Goal: Information Seeking & Learning: Learn about a topic

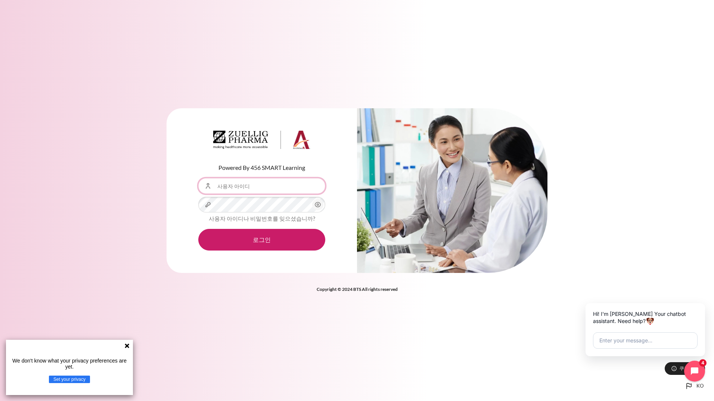
click at [280, 188] on input "사용자 아이디" at bounding box center [261, 186] width 127 height 16
type input "[EMAIL_ADDRESS][DOMAIN_NAME]"
click at [198, 229] on button "로그인" at bounding box center [261, 240] width 127 height 22
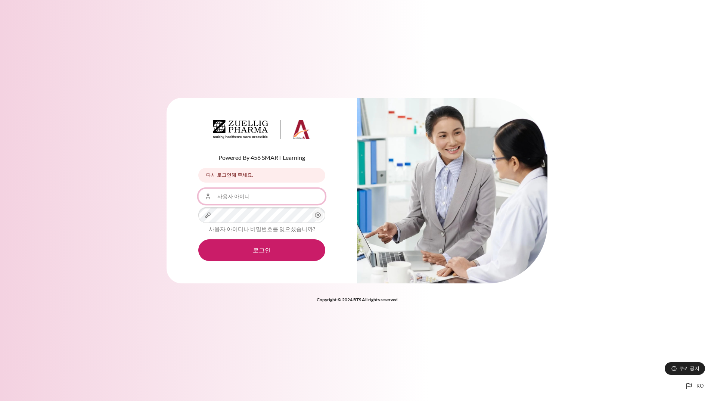
click at [242, 200] on input "사용자 아이디" at bounding box center [261, 197] width 127 height 16
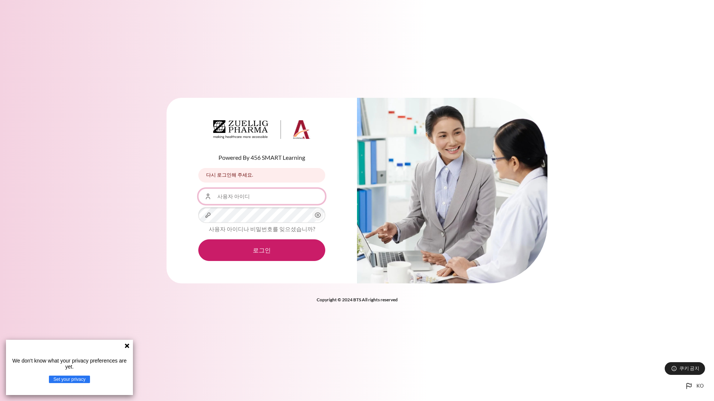
type input "[EMAIL_ADDRESS][DOMAIN_NAME]"
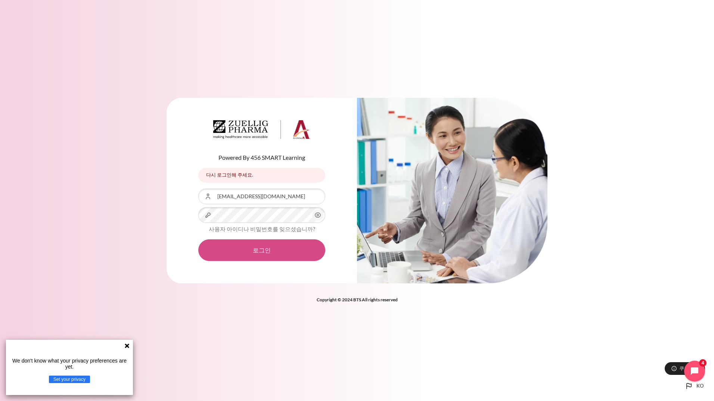
click at [272, 255] on button "로그인" at bounding box center [261, 250] width 127 height 22
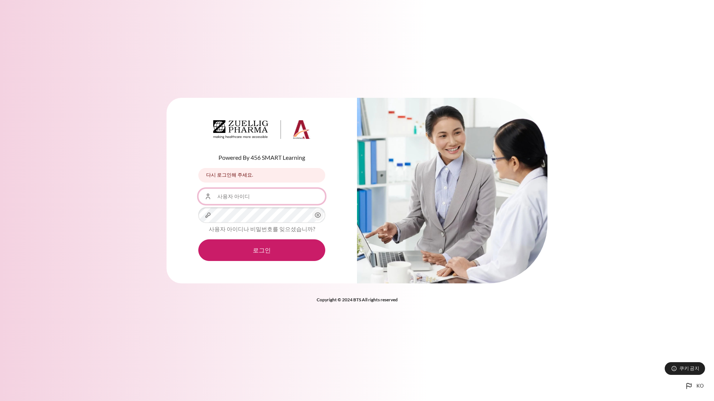
click at [275, 202] on input "사용자 아이디" at bounding box center [261, 197] width 127 height 16
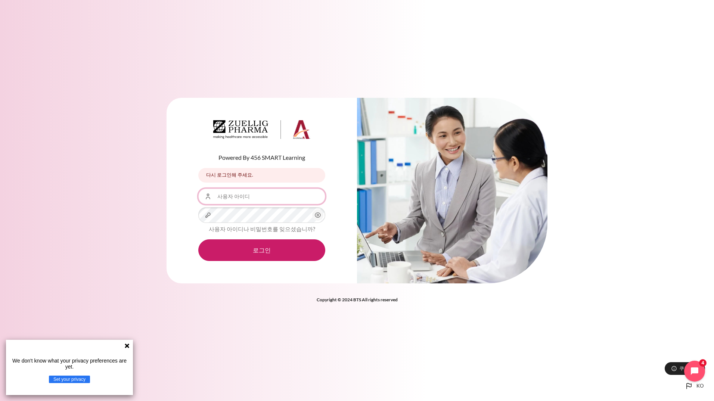
type input "[EMAIL_ADDRESS][DOMAIN_NAME]"
click at [699, 368] on icon "Open chat widget" at bounding box center [699, 372] width 12 height 12
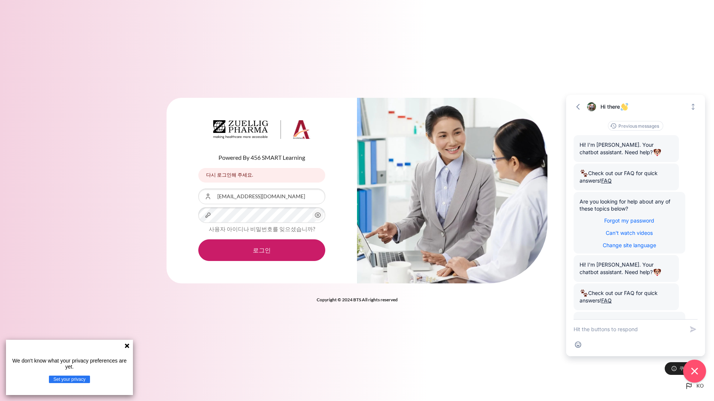
scroll to position [62, 0]
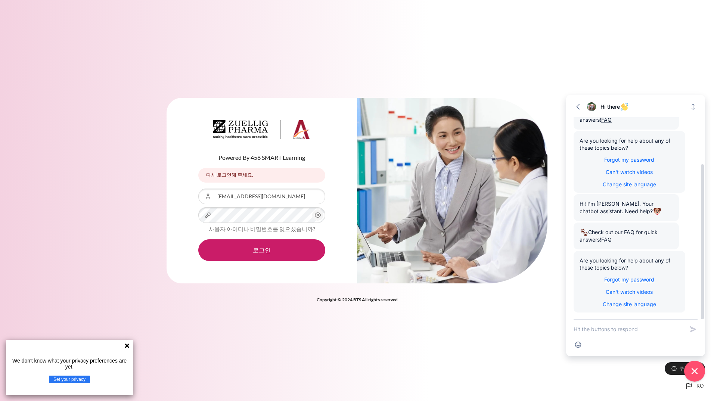
click at [642, 281] on span "Forgot my password" at bounding box center [629, 279] width 50 height 6
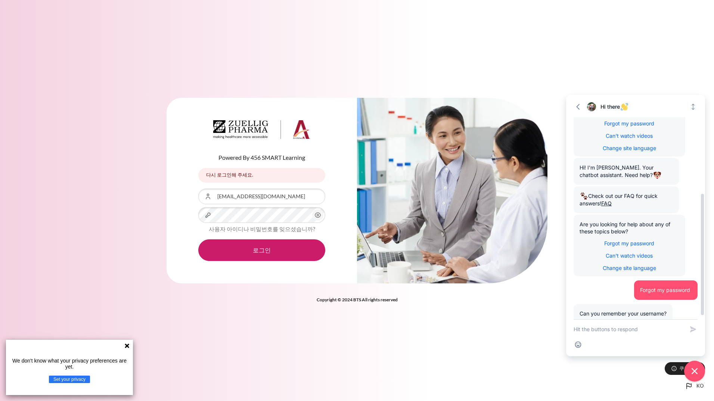
scroll to position [135, 0]
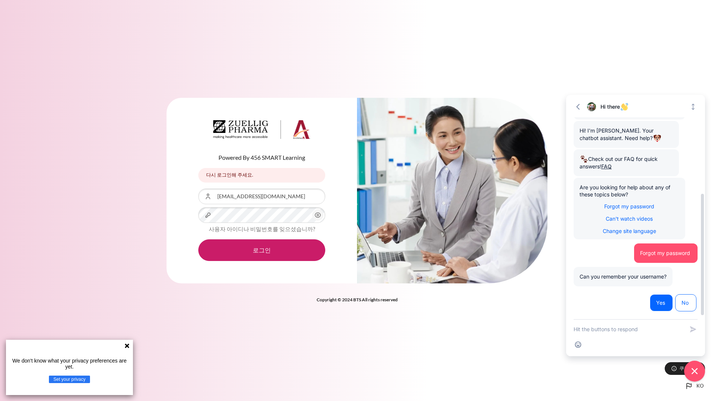
click at [651, 297] on button "Yes" at bounding box center [661, 302] width 23 height 17
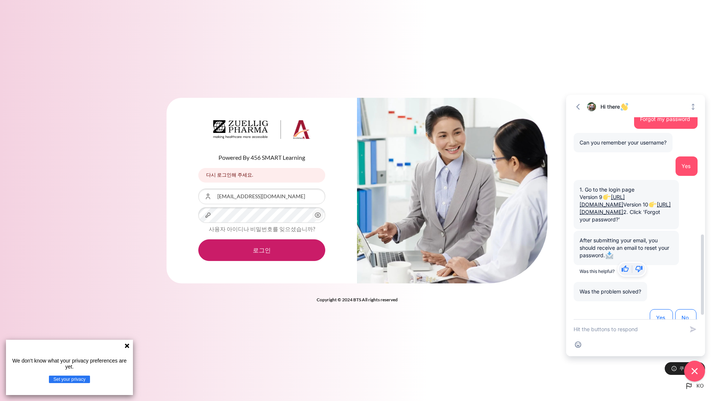
scroll to position [306, 0]
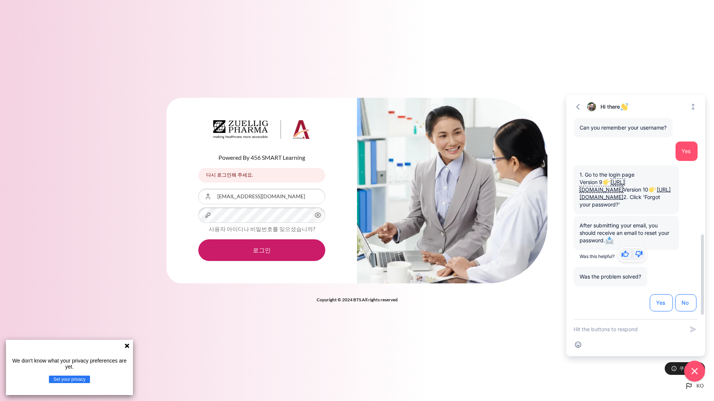
click at [623, 179] on link "https://learning.architeck.net/login/index.php" at bounding box center [602, 186] width 45 height 14
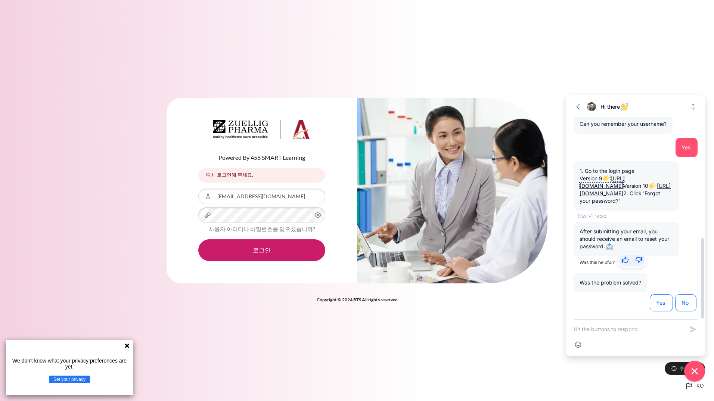
click at [628, 190] on link "https://eureka.architeck.net/login/index.php" at bounding box center [625, 190] width 91 height 14
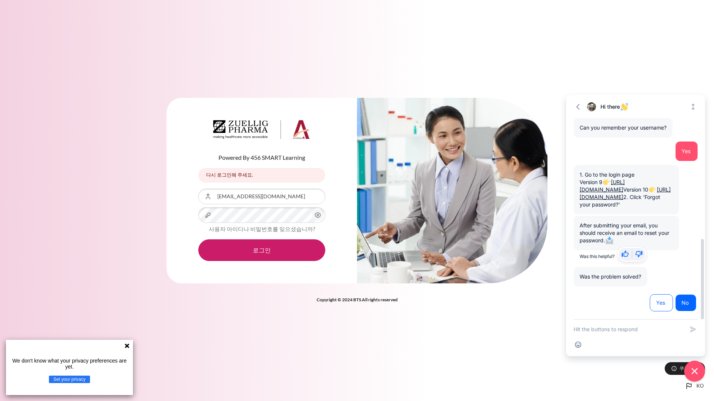
click at [690, 297] on button "No" at bounding box center [685, 302] width 21 height 17
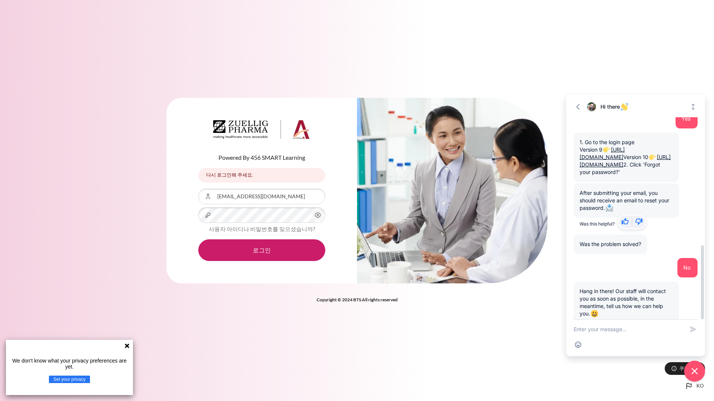
scroll to position [350, 0]
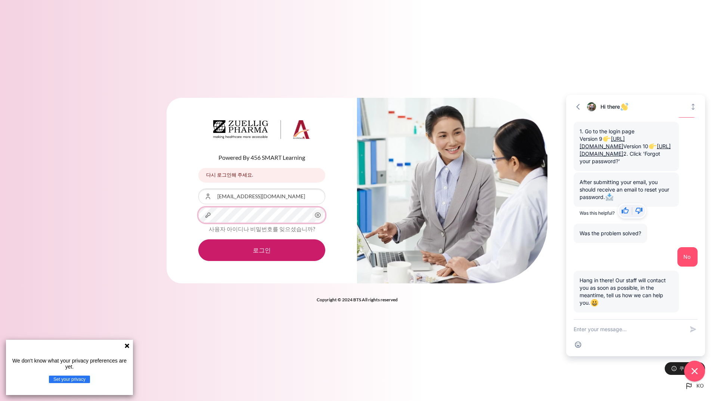
click at [198, 239] on button "로그인" at bounding box center [261, 250] width 127 height 22
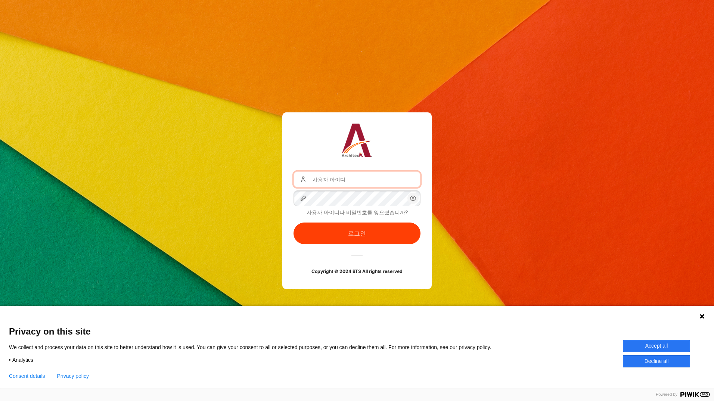
drag, startPoint x: 372, startPoint y: 179, endPoint x: 370, endPoint y: 184, distance: 5.5
click at [372, 179] on input "사용자 아이디" at bounding box center [357, 179] width 127 height 16
type input "[EMAIL_ADDRESS][DOMAIN_NAME]"
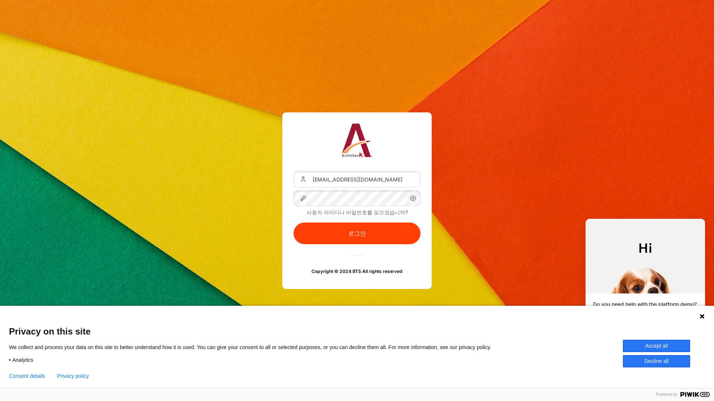
click at [702, 315] on icon at bounding box center [702, 316] width 6 height 6
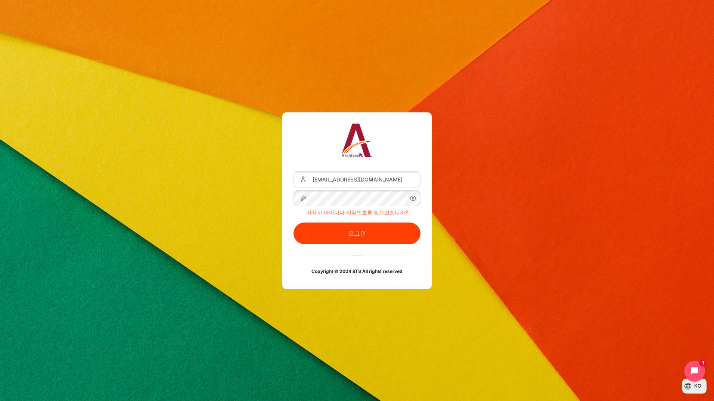
click at [367, 215] on link "사용자 아이디나 비밀번호를 잊으셨습니까?" at bounding box center [357, 212] width 101 height 6
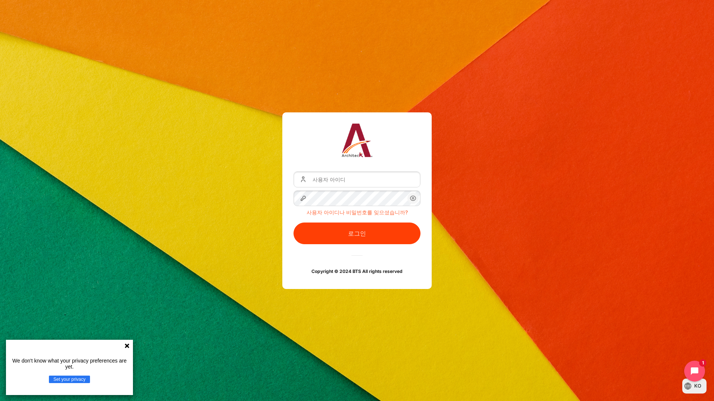
click at [371, 211] on link "사용자 아이디나 비밀번호를 잊으셨습니까?" at bounding box center [357, 212] width 101 height 6
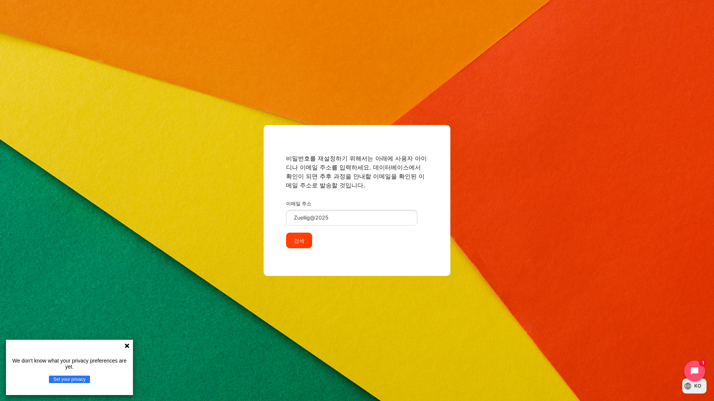
drag, startPoint x: 262, startPoint y: 214, endPoint x: 250, endPoint y: 214, distance: 12.0
click at [250, 214] on div "비밀번호를 재설정하기 위해서는 아래에 사용자 아이디나 이메일 주소를 입력하세요. 데이터베이스에서 확인이 되면 추후 과정을 안내할 이메일을 확인…" at bounding box center [357, 200] width 714 height 401
click at [304, 218] on input "이메일 주소" at bounding box center [351, 218] width 131 height 16
type input "JHLee05@zuelligpharma.com"
click at [303, 241] on input "검색" at bounding box center [299, 241] width 26 height 16
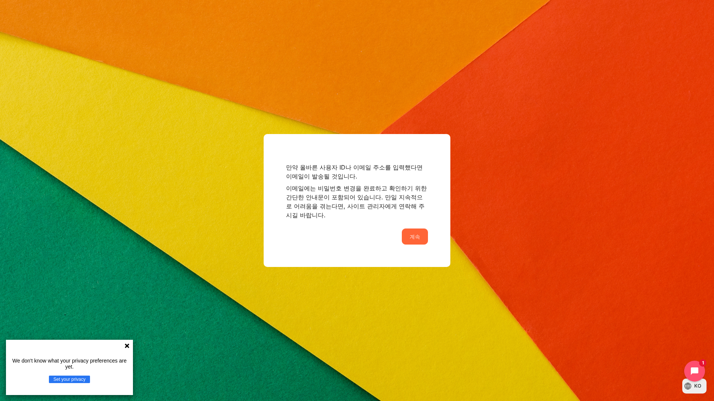
click at [415, 236] on button "계속" at bounding box center [415, 237] width 26 height 16
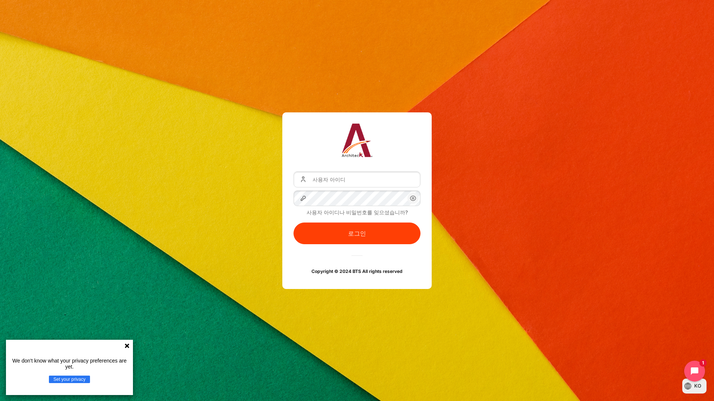
click at [127, 343] on icon at bounding box center [127, 346] width 6 height 6
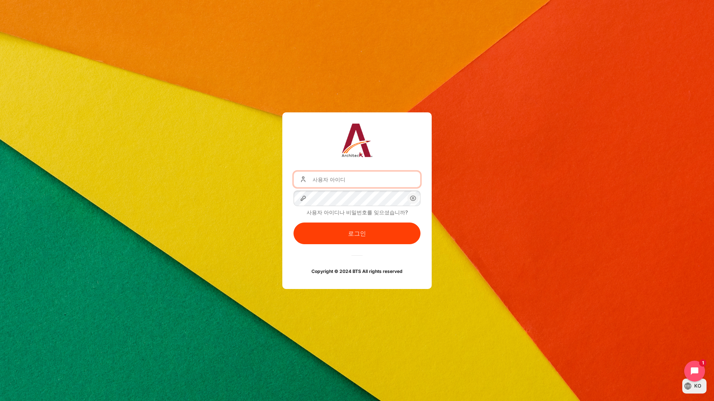
click at [377, 180] on input "사용자 아이디" at bounding box center [357, 179] width 127 height 16
type input "[EMAIL_ADDRESS][DOMAIN_NAME]"
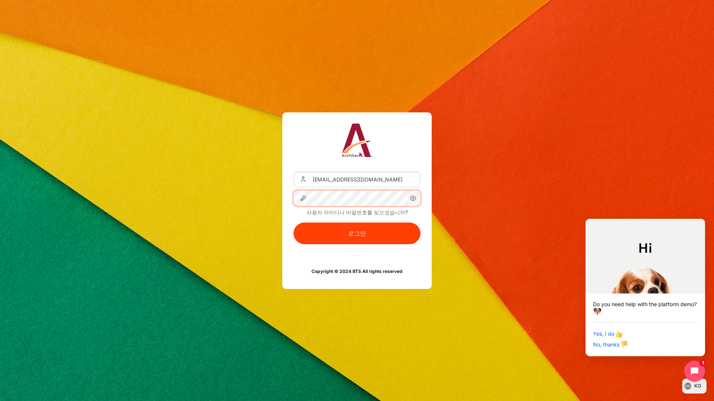
click at [294, 223] on button "로그인" at bounding box center [357, 234] width 127 height 22
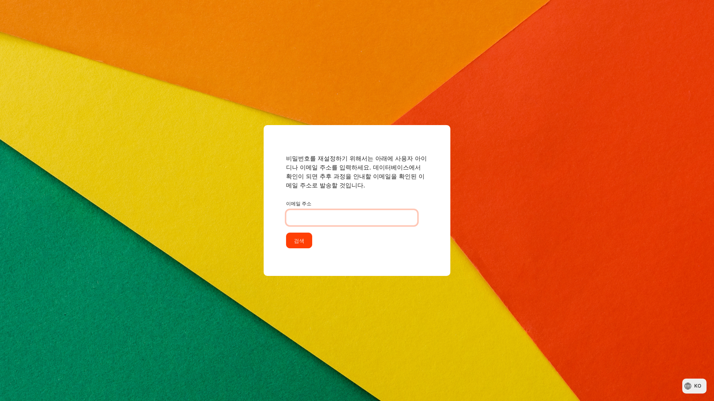
click at [361, 219] on input "이메일 주소" at bounding box center [351, 218] width 131 height 16
type input "JHLee05@zuelligpharma.com"
click at [305, 241] on input "검색" at bounding box center [299, 241] width 26 height 16
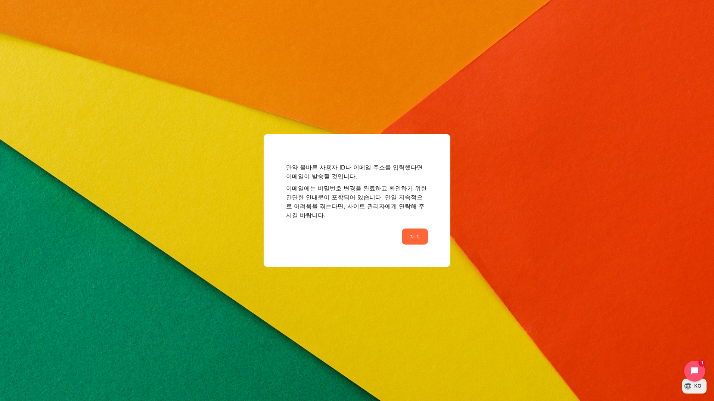
click at [412, 233] on button "계속" at bounding box center [415, 237] width 26 height 16
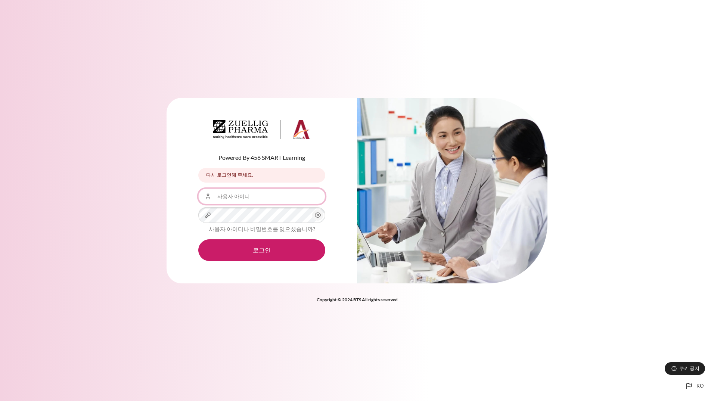
click at [268, 201] on input "사용자 아이디" at bounding box center [261, 197] width 127 height 16
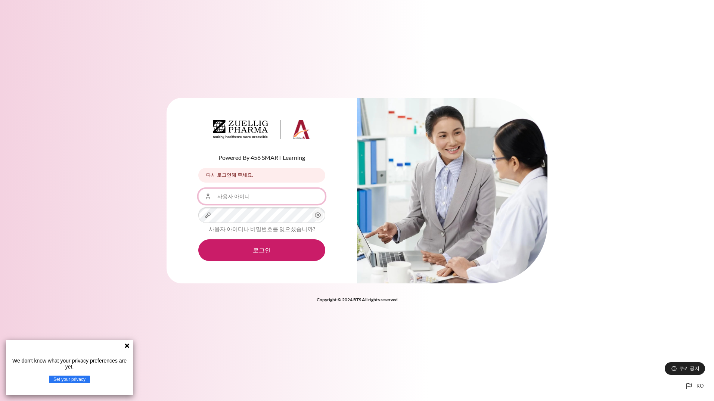
type input "JHLee05@zuelligpharma.com"
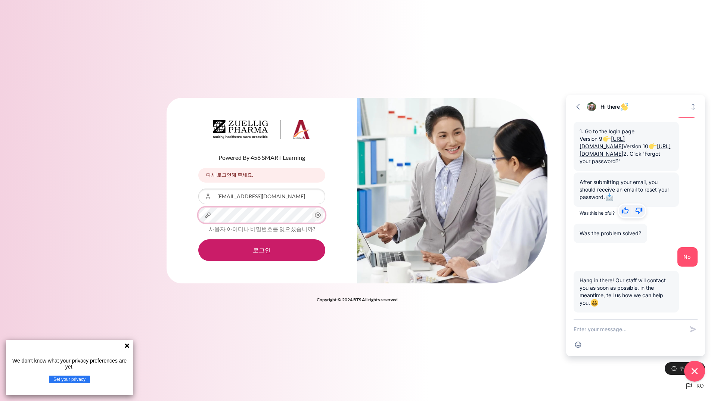
click at [198, 239] on button "로그인" at bounding box center [261, 250] width 127 height 22
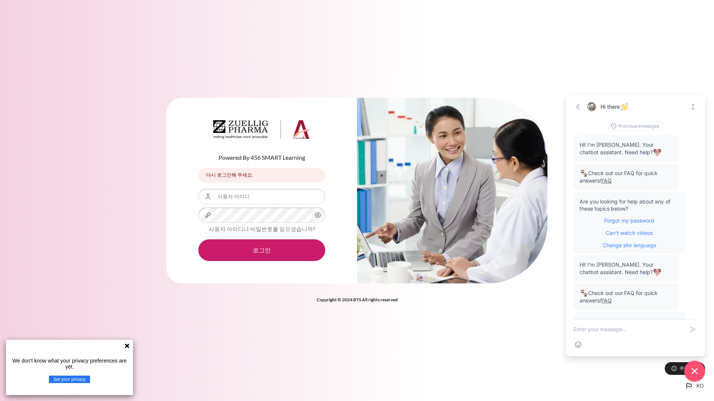
scroll to position [350, 0]
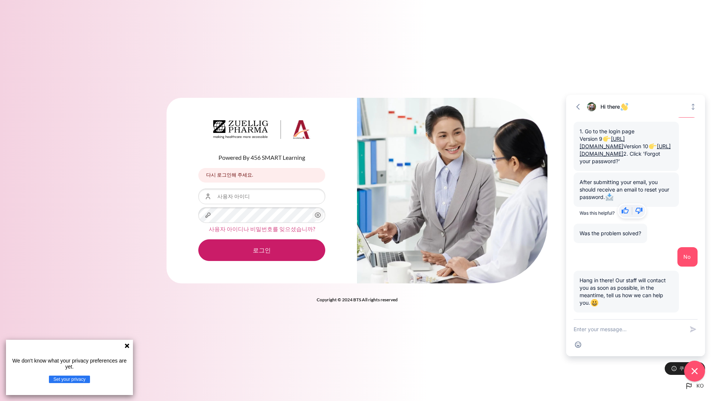
click at [271, 228] on link "사용자 아이디나 비밀번호를 잊으셨습니까?" at bounding box center [262, 229] width 106 height 7
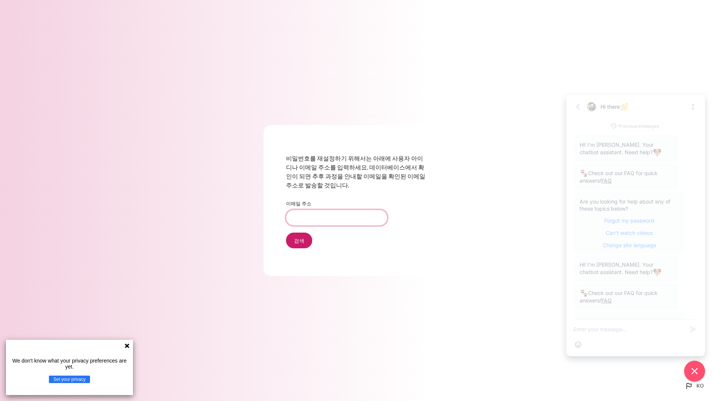
click at [319, 220] on input "이메일 주소" at bounding box center [336, 218] width 101 height 16
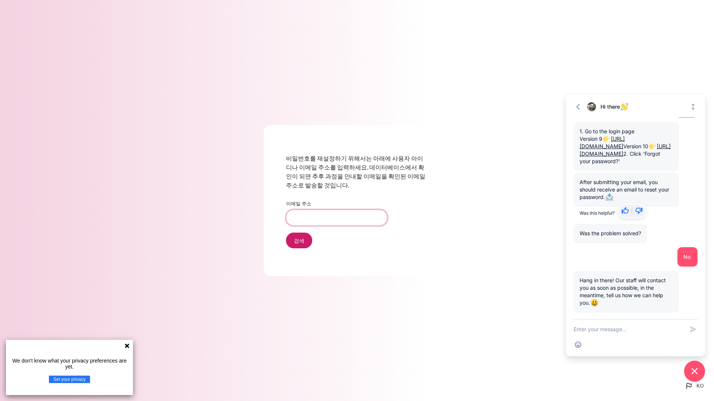
type input "JHLee05@zuelligpharma.com"
click at [305, 239] on input "검색" at bounding box center [299, 241] width 26 height 16
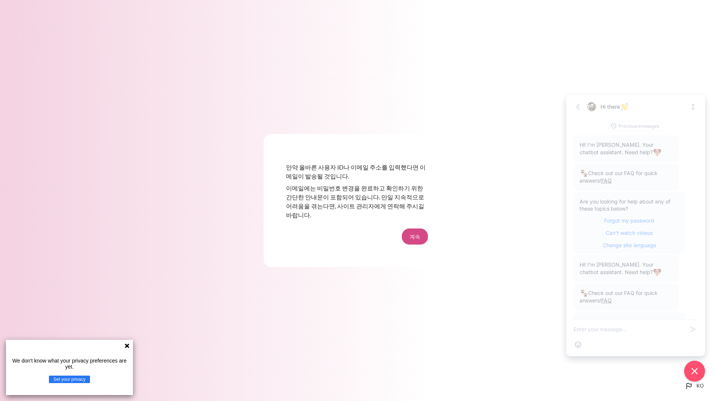
scroll to position [350, 0]
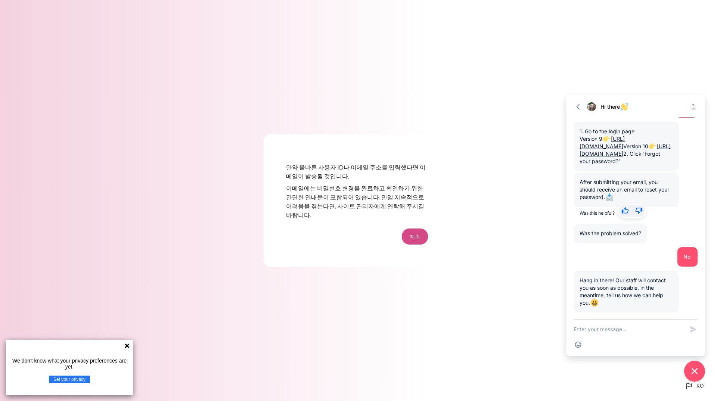
click at [414, 238] on button "계속" at bounding box center [415, 237] width 26 height 16
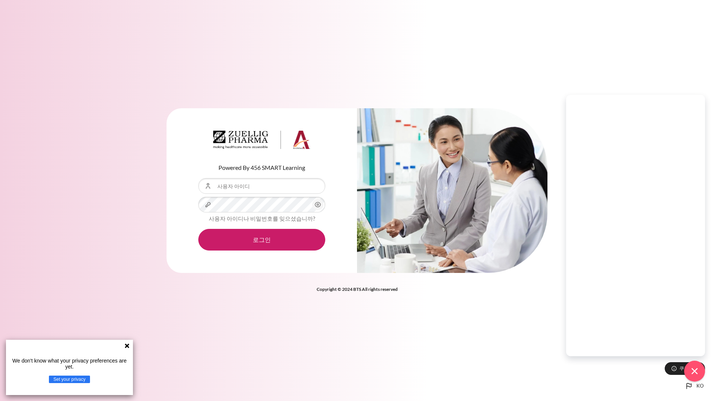
scroll to position [350, 0]
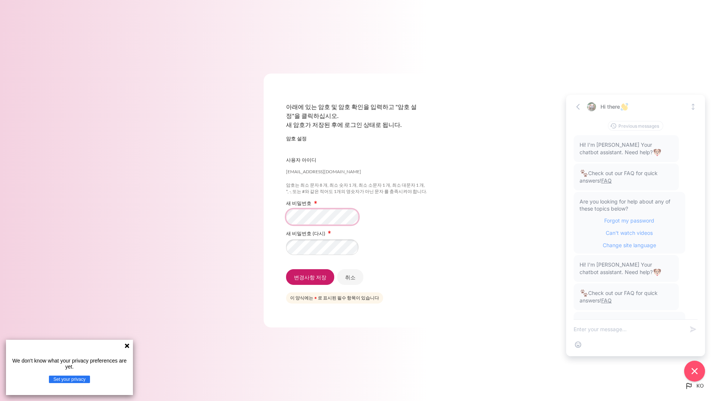
scroll to position [350, 0]
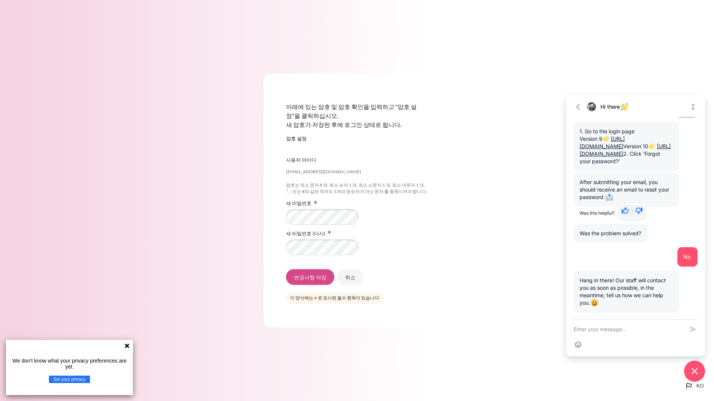
click at [319, 281] on input "변경사항 저장" at bounding box center [310, 277] width 48 height 16
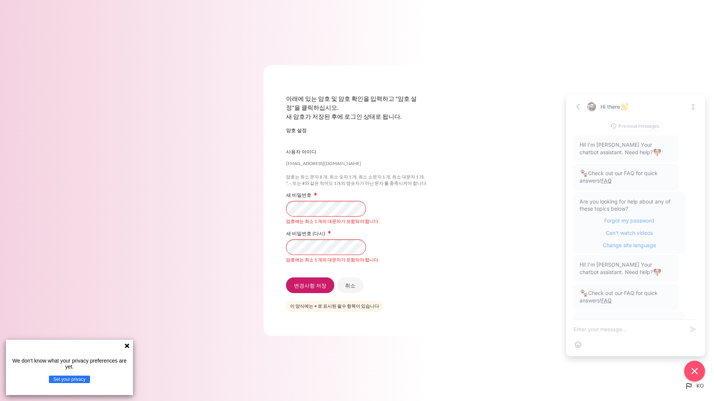
scroll to position [350, 0]
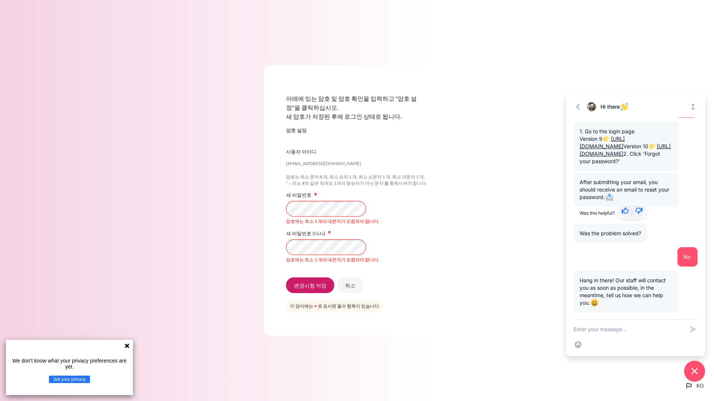
click at [205, 205] on div "아래에 있는 암호 및 암호 확인을 입력하고 "암호 설정"을 클릭하십시오. 새 암호가 저장된 후에 로그인 상태로 됩니다. 암호 설정 jhlee0…" at bounding box center [357, 200] width 714 height 315
click at [214, 206] on div "아래에 있는 암호 및 암호 확인을 입력하고 "암호 설정"을 클릭하십시오. 새 암호가 저장된 후에 로그인 상태로 됩니다. 암호 설정 jhlee0…" at bounding box center [357, 200] width 714 height 315
click at [260, 247] on div "아래에 있는 암호 및 암호 확인을 입력하고 "암호 설정"을 클릭하십시오. 새 암호가 저장된 후에 로그인 상태로 됩니다. 암호 설정 jhlee0…" at bounding box center [357, 200] width 714 height 315
click at [322, 289] on input "변경사항 저장" at bounding box center [310, 286] width 48 height 16
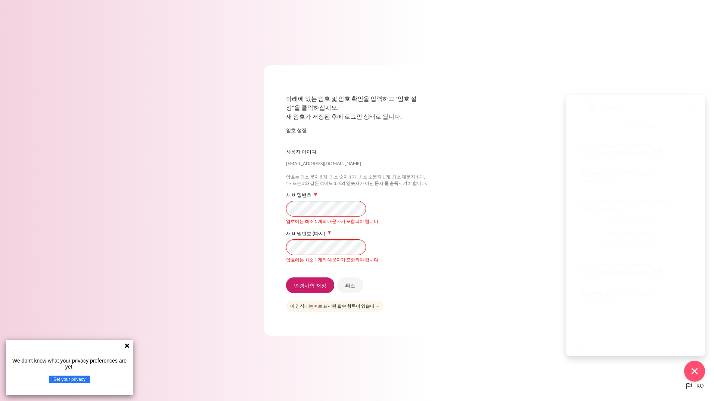
scroll to position [350, 0]
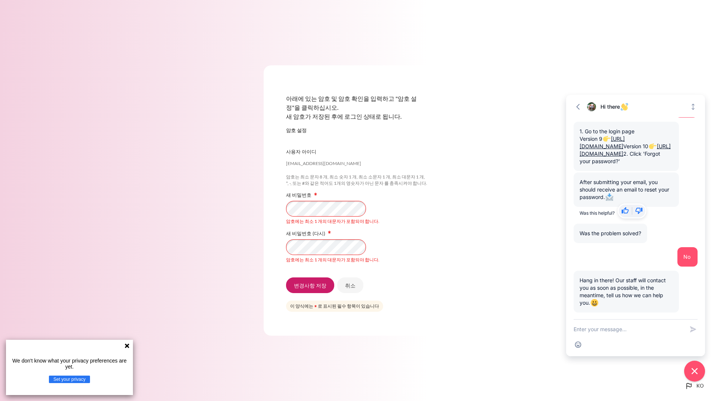
click at [249, 213] on div "아래에 있는 암호 및 암호 확인을 입력하고 "암호 설정"을 클릭하십시오. 새 암호가 저장된 후에 로그인 상태로 됩니다. 암호 설정 [EMAIL…" at bounding box center [357, 200] width 714 height 315
click at [250, 216] on div "아래에 있는 암호 및 암호 확인을 입력하고 "암호 설정"을 클릭하십시오. 새 암호가 저장된 후에 로그인 상태로 됩니다. 암호 설정 jhlee0…" at bounding box center [357, 200] width 714 height 315
click at [211, 193] on div "아래에 있는 암호 및 암호 확인을 입력하고 "암호 설정"을 클릭하십시오. 새 암호가 저장된 후에 로그인 상태로 됩니다. 암호 설정 jhlee0…" at bounding box center [357, 200] width 714 height 315
click at [215, 256] on div "아래에 있는 암호 및 암호 확인을 입력하고 "암호 설정"을 클릭하십시오. 새 암호가 저장된 후에 로그인 상태로 됩니다. 암호 설정 jhlee0…" at bounding box center [357, 200] width 714 height 315
click at [214, 238] on div "아래에 있는 암호 및 암호 확인을 입력하고 "암호 설정"을 클릭하십시오. 새 암호가 저장된 후에 로그인 상태로 됩니다. 암호 설정 jhlee0…" at bounding box center [357, 200] width 714 height 315
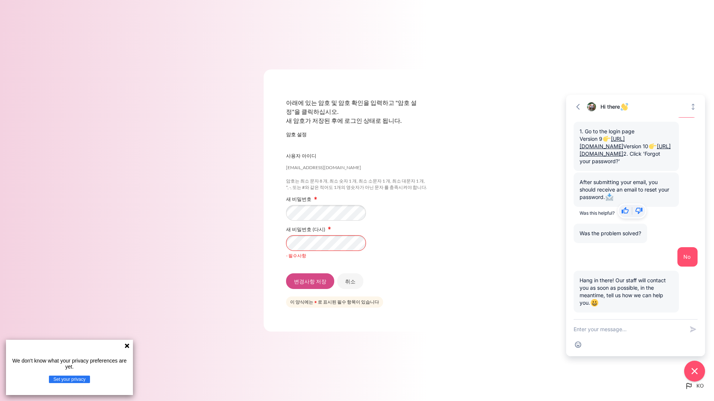
click at [317, 282] on input "변경사항 저장" at bounding box center [310, 281] width 48 height 16
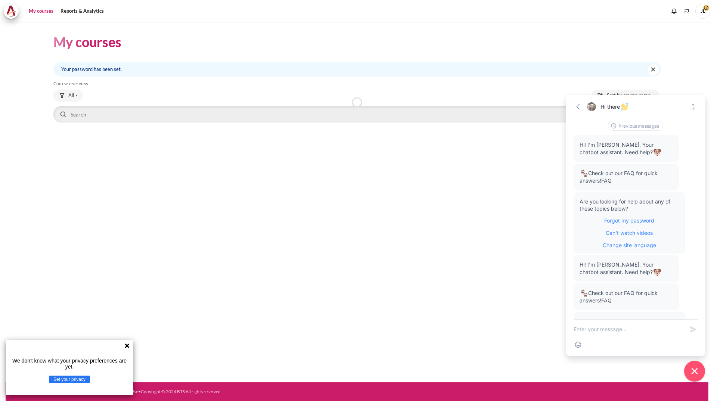
scroll to position [350, 0]
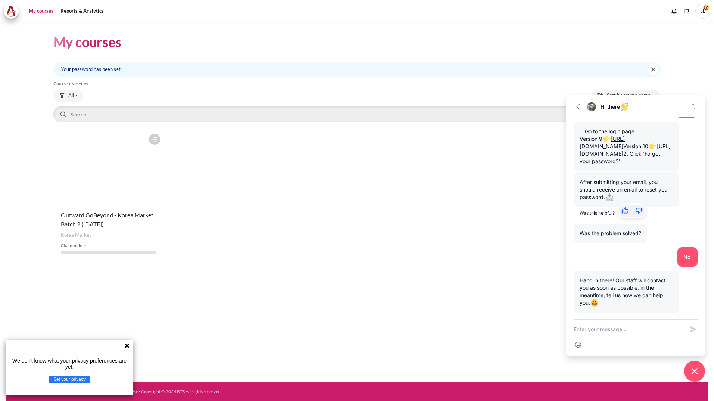
click at [127, 176] on figure "Content" at bounding box center [108, 167] width 111 height 75
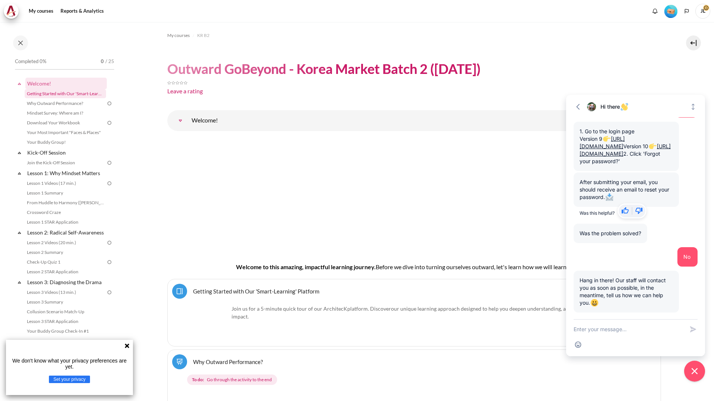
click at [72, 96] on link "Getting Started with Our 'Smart-Learning' Platform" at bounding box center [65, 93] width 81 height 9
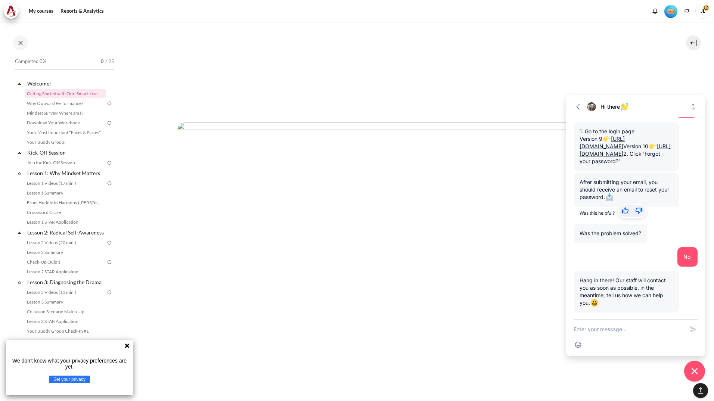
scroll to position [977, 0]
click at [71, 105] on link "Why Outward Performance?" at bounding box center [65, 103] width 81 height 9
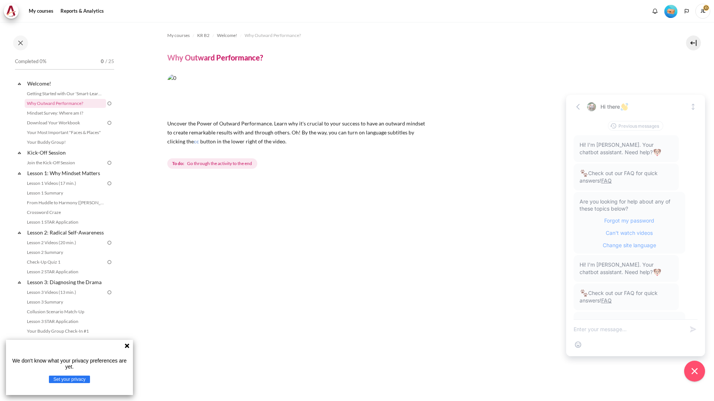
scroll to position [350, 0]
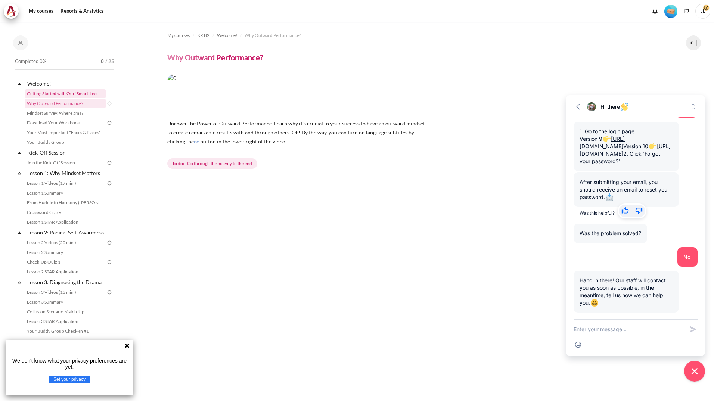
click at [78, 93] on link "Getting Started with Our 'Smart-Learning' Platform" at bounding box center [65, 93] width 81 height 9
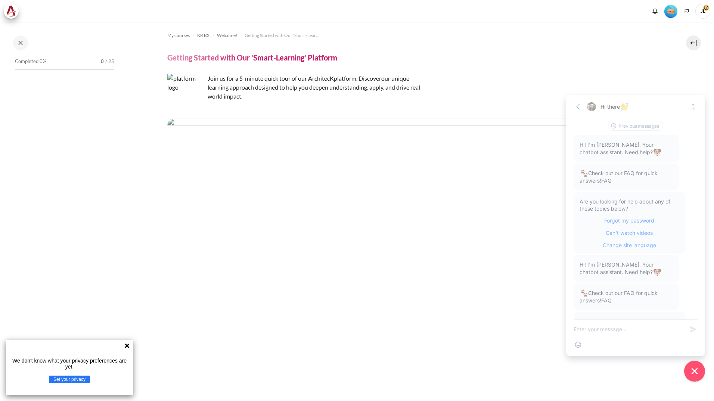
scroll to position [350, 0]
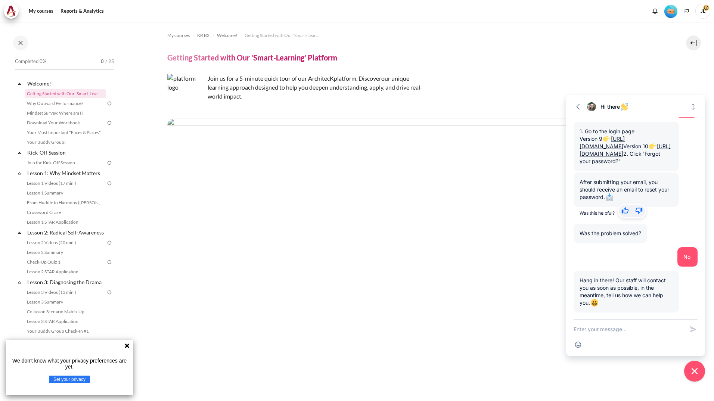
click at [604, 324] on textarea "New message" at bounding box center [629, 329] width 111 height 19
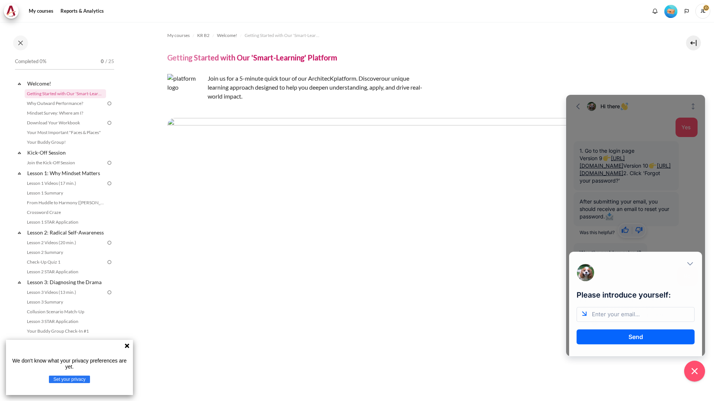
scroll to position [0, 0]
click at [688, 236] on div "Please introduce yourself: Send" at bounding box center [635, 225] width 139 height 261
click at [693, 264] on icon "Close modal" at bounding box center [690, 263] width 7 height 7
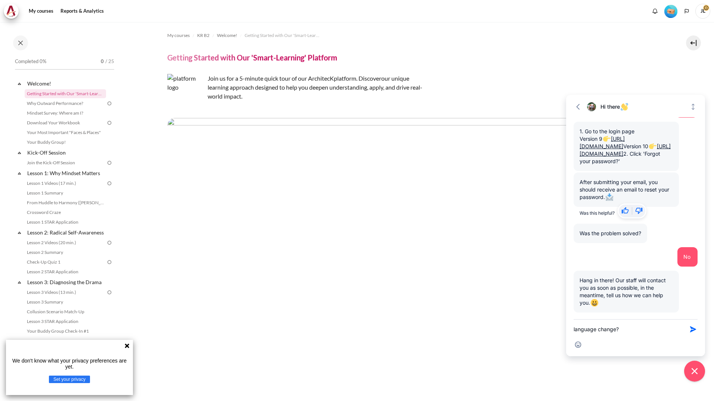
click at [650, 332] on textarea "language change?" at bounding box center [629, 329] width 111 height 19
type textarea "l"
click at [202, 35] on span "KR B2" at bounding box center [203, 35] width 12 height 7
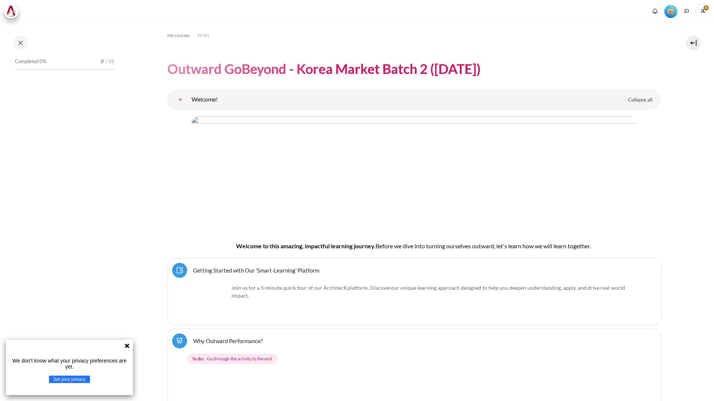
click at [281, 274] on link "Getting Started with Our 'Smart-Learning' Platform Page" at bounding box center [256, 270] width 126 height 7
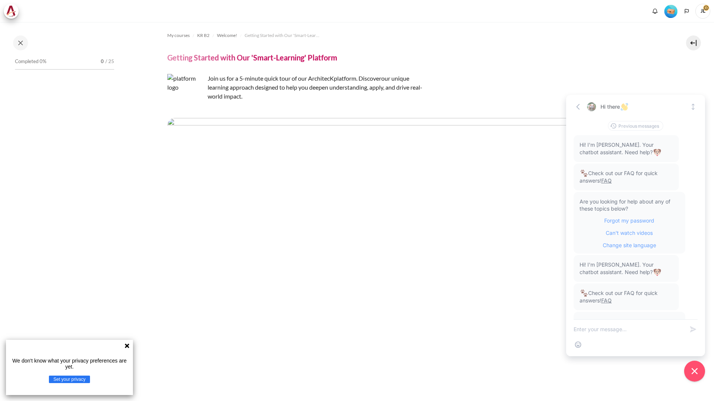
scroll to position [350, 0]
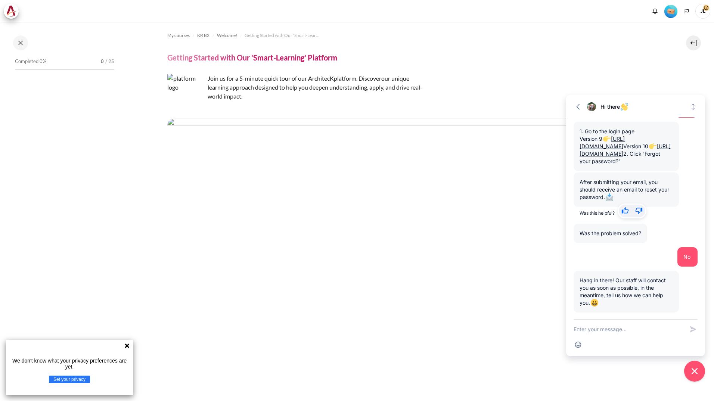
click at [126, 345] on icon at bounding box center [127, 346] width 4 height 4
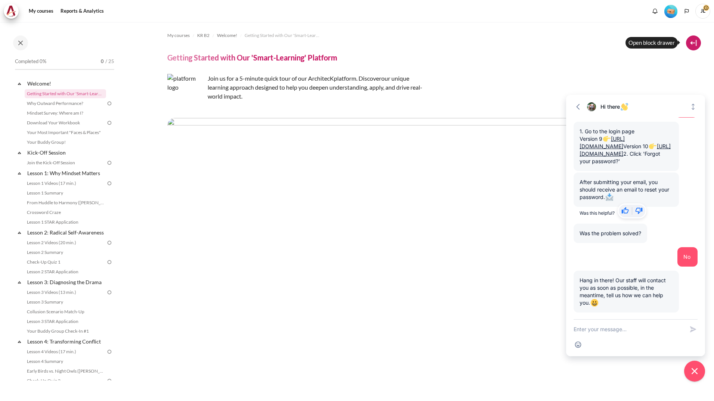
click at [692, 44] on button at bounding box center [693, 42] width 15 height 15
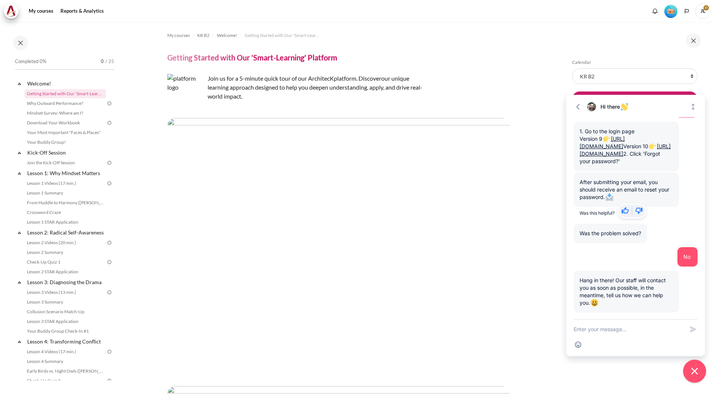
click at [700, 372] on button "Close chat widget" at bounding box center [694, 371] width 23 height 23
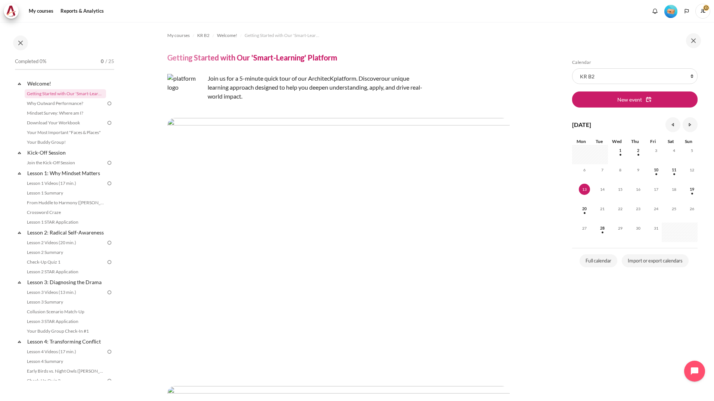
click at [336, 145] on img "Content" at bounding box center [338, 144] width 343 height 53
click at [692, 75] on select "All courses KR B2" at bounding box center [635, 76] width 126 height 16
click at [495, 81] on div "Join us for a 5-minute quick tour of our ArchitecK platform. Discover our uniqu…" at bounding box center [338, 87] width 343 height 27
click at [82, 104] on link "Why Outward Performance?" at bounding box center [65, 103] width 81 height 9
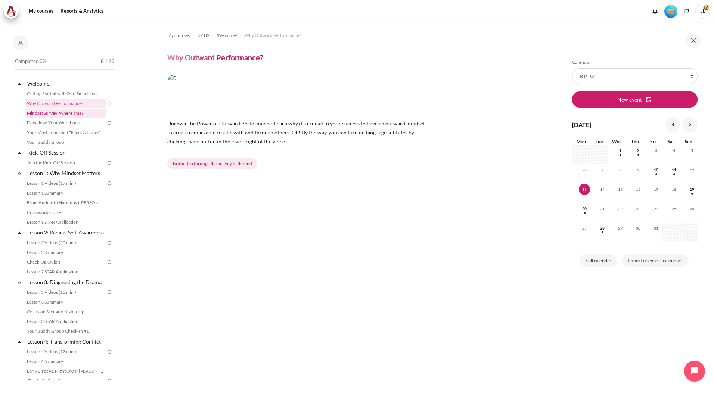
click at [83, 112] on link "Mindset Survey: Where am I?" at bounding box center [65, 113] width 81 height 9
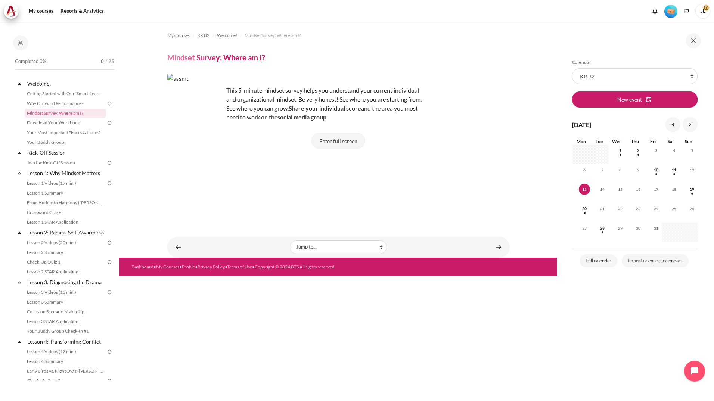
click at [345, 141] on button "Enter full screen" at bounding box center [339, 141] width 54 height 16
click at [72, 95] on link "Getting Started with Our 'Smart-Learning' Platform" at bounding box center [65, 93] width 81 height 9
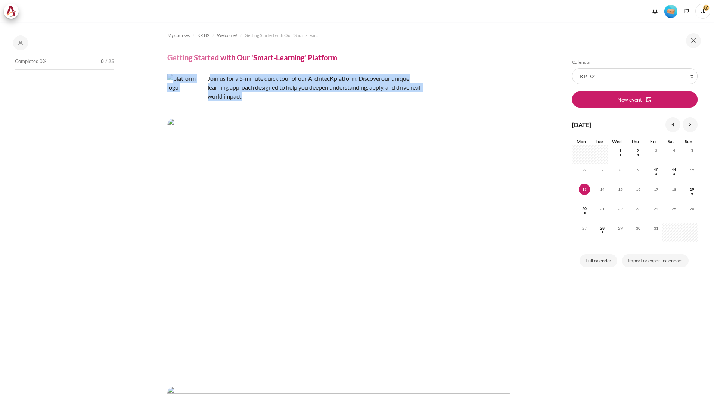
drag, startPoint x: 211, startPoint y: 76, endPoint x: 292, endPoint y: 97, distance: 84.5
click at [292, 97] on p "Join us for a 5-minute quick tour of our ArchitecK platform. Discover our uniqu…" at bounding box center [297, 87] width 261 height 27
drag, startPoint x: 292, startPoint y: 97, endPoint x: 251, endPoint y: 93, distance: 41.3
click at [251, 93] on p "Join us for a 5-minute quick tour of our ArchitecK platform. Discover our uniqu…" at bounding box center [297, 87] width 261 height 27
drag, startPoint x: 253, startPoint y: 99, endPoint x: 208, endPoint y: 78, distance: 49.0
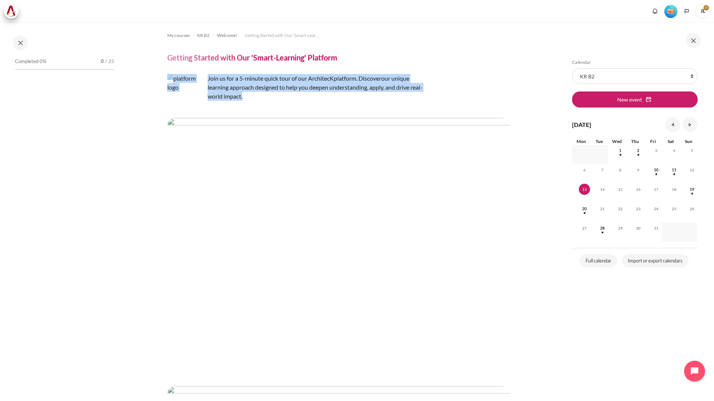
click at [208, 78] on p "Join us for a 5-minute quick tour of our ArchitecK platform. Discover our uniqu…" at bounding box center [297, 87] width 261 height 27
drag, startPoint x: 208, startPoint y: 78, endPoint x: 255, endPoint y: 96, distance: 50.4
click at [255, 96] on p "Join us for a 5-minute quick tour of our ArchitecK platform. Discover our uniqu…" at bounding box center [297, 87] width 261 height 27
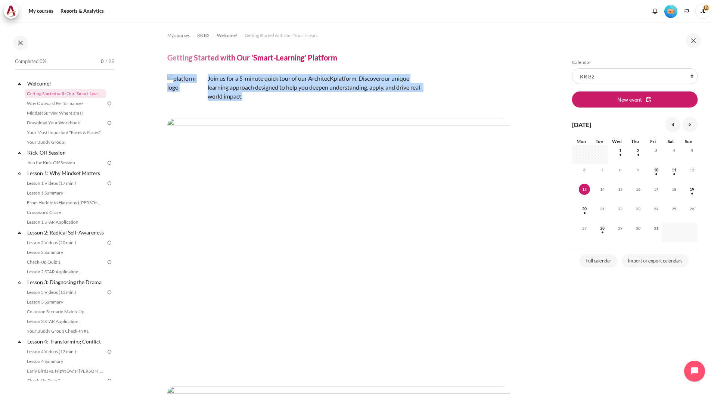
click at [253, 98] on p "Join us for a 5-minute quick tour of our ArchitecK platform. Discover our uniqu…" at bounding box center [297, 87] width 261 height 27
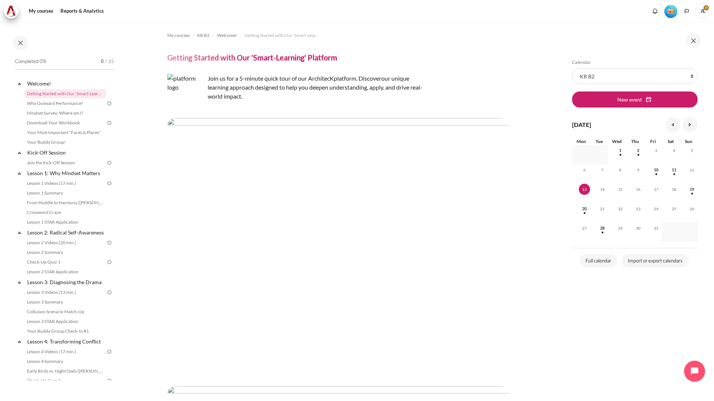
click at [671, 13] on img "Level #1" at bounding box center [671, 11] width 13 height 13
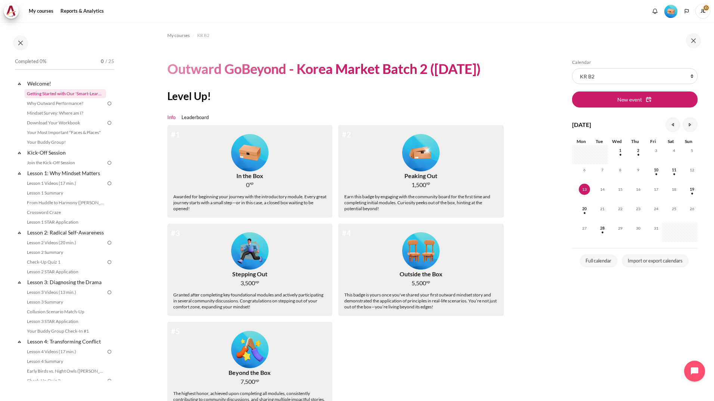
click at [53, 94] on link "Getting Started with Our 'Smart-Learning' Platform" at bounding box center [65, 93] width 81 height 9
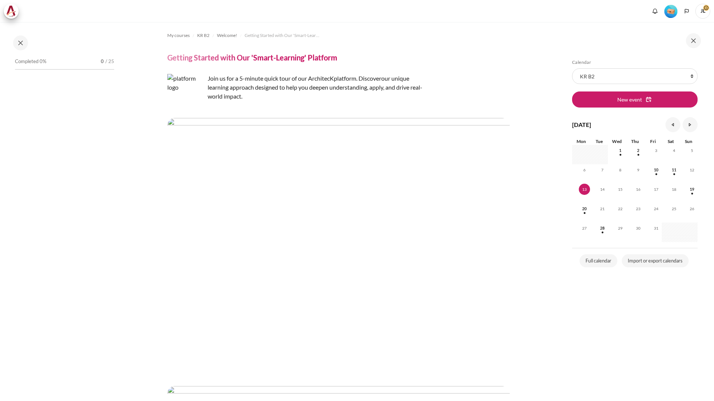
click at [704, 11] on span "JL" at bounding box center [703, 11] width 15 height 15
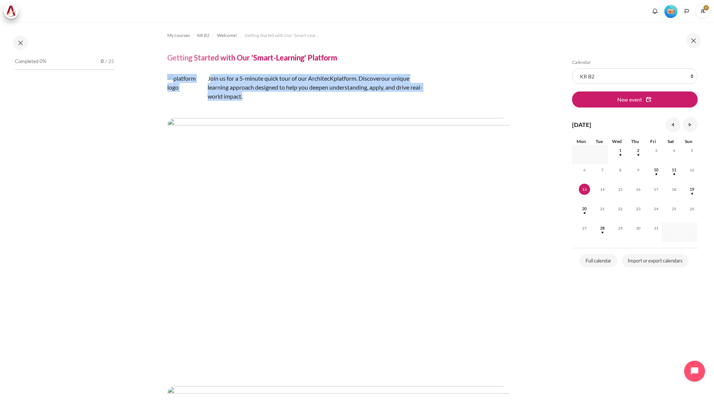
drag, startPoint x: 210, startPoint y: 79, endPoint x: 244, endPoint y: 95, distance: 37.1
click at [244, 95] on p "Join us for a 5-minute quick tour of our ArchitecK platform. Discover our uniqu…" at bounding box center [297, 87] width 261 height 27
drag, startPoint x: 244, startPoint y: 95, endPoint x: 257, endPoint y: 98, distance: 14.1
click at [257, 98] on p "Join us for a 5-minute quick tour of our ArchitecK platform. Discover our uniqu…" at bounding box center [297, 87] width 261 height 27
drag, startPoint x: 251, startPoint y: 97, endPoint x: 208, endPoint y: 79, distance: 46.3
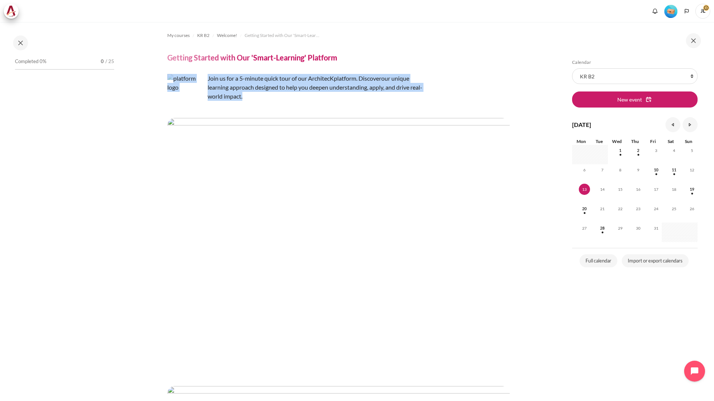
click at [208, 79] on p "Join us for a 5-minute quick tour of our ArchitecK platform. Discover our uniqu…" at bounding box center [297, 87] width 261 height 27
drag, startPoint x: 208, startPoint y: 79, endPoint x: 227, endPoint y: 79, distance: 19.0
copy p "Join us for a 5-minute quick tour of our ArchitecK platform. Discover our uniqu…"
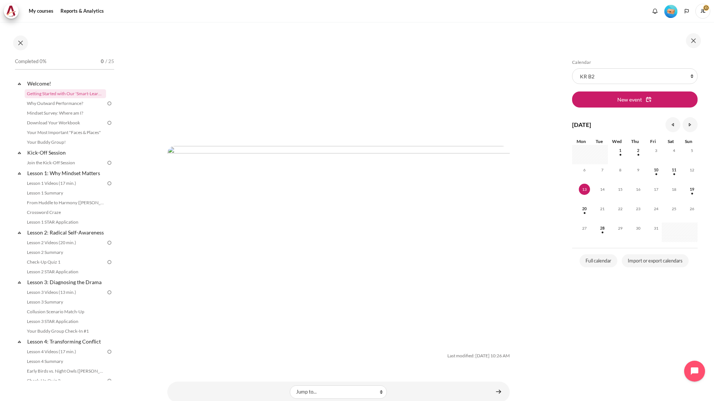
scroll to position [1576, 0]
click at [498, 384] on link "Content" at bounding box center [498, 391] width 15 height 15
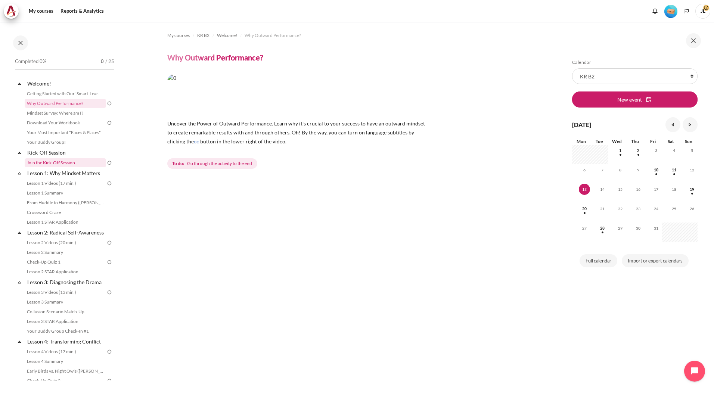
click at [57, 165] on link "Join the Kick-Off Session" at bounding box center [65, 162] width 81 height 9
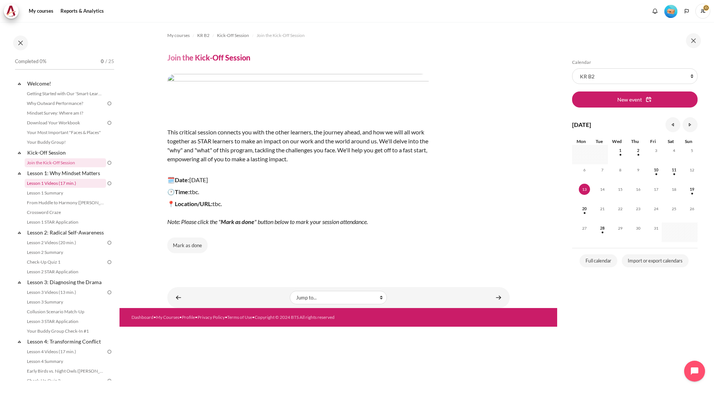
click at [89, 187] on link "Lesson 1 Videos (17 min.)" at bounding box center [65, 183] width 81 height 9
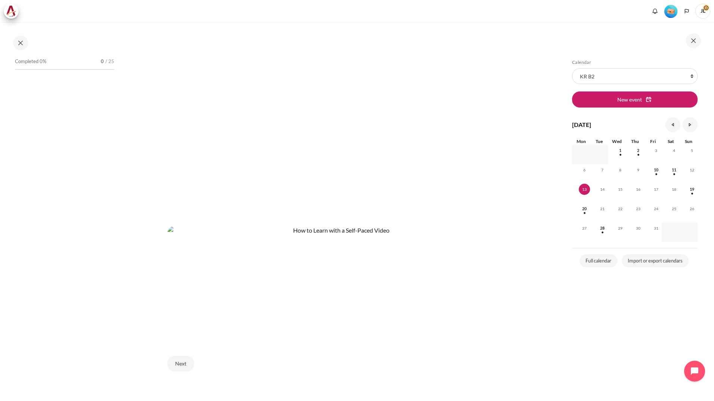
scroll to position [241, 0]
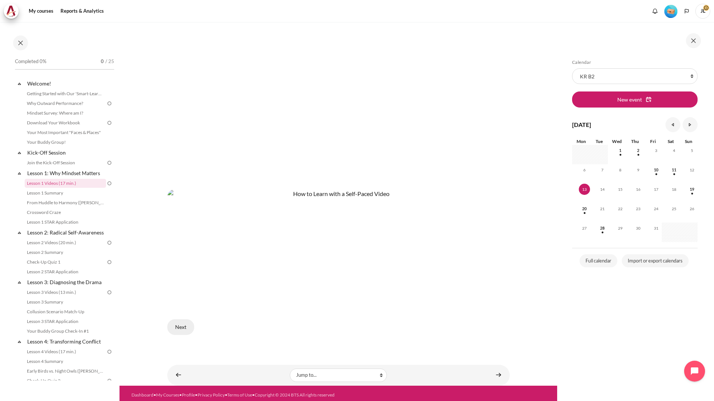
click at [182, 322] on button "Next" at bounding box center [180, 327] width 27 height 16
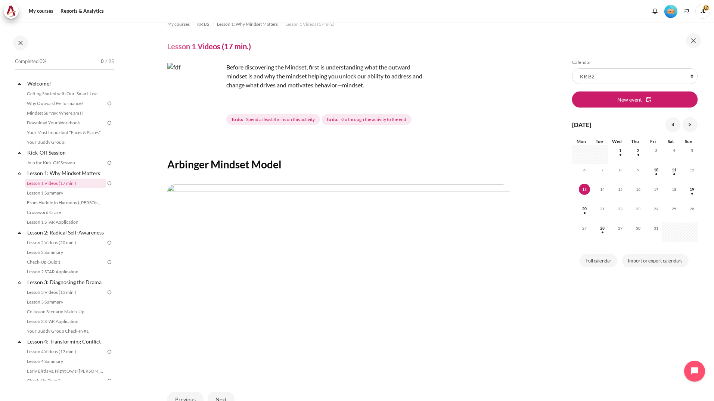
scroll to position [10, 0]
drag, startPoint x: 229, startPoint y: 66, endPoint x: 288, endPoint y: 73, distance: 58.7
click at [288, 73] on p "Before discovering the Mindset, first is understanding what the outward mindset…" at bounding box center [297, 77] width 261 height 27
drag, startPoint x: 288, startPoint y: 73, endPoint x: 232, endPoint y: 68, distance: 55.9
click at [232, 68] on p "Before discovering the Mindset, first is understanding what the outward mindset…" at bounding box center [297, 77] width 261 height 27
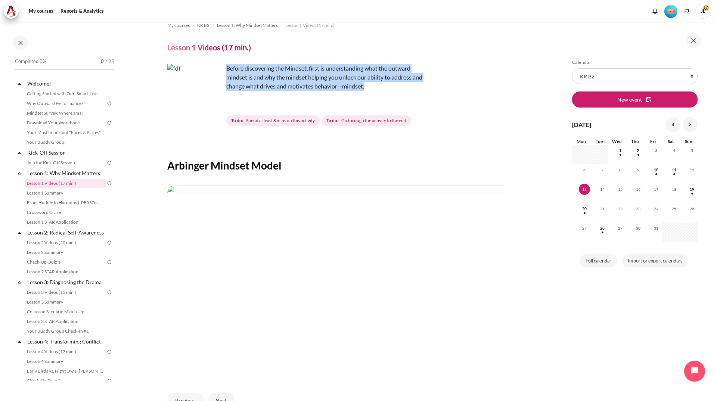
drag, startPoint x: 227, startPoint y: 67, endPoint x: 372, endPoint y: 90, distance: 146.3
click at [372, 90] on p "Before discovering the Mindset, first is understanding what the outward mindset…" at bounding box center [297, 77] width 261 height 27
copy p "Before discovering the Mindset, first is understanding what the outward mindset…"
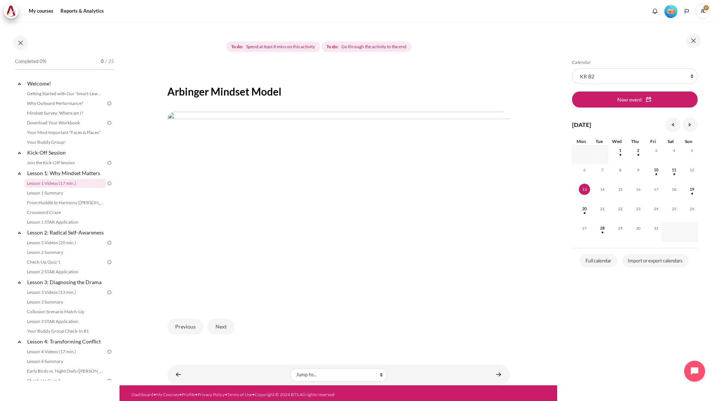
scroll to position [85, 0]
click at [375, 177] on img "Content" at bounding box center [338, 207] width 343 height 193
click at [225, 326] on button "Next" at bounding box center [221, 326] width 27 height 16
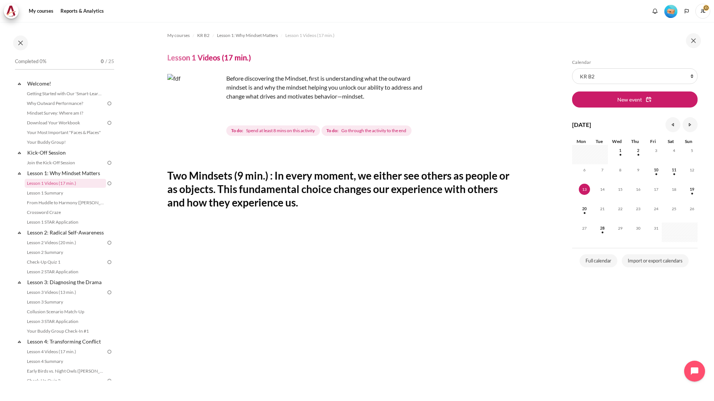
drag, startPoint x: 185, startPoint y: 176, endPoint x: 348, endPoint y: 202, distance: 165.1
click at [348, 202] on section "My courses KR B2 Lesson 1: Why Mindset Matters Lesson 1 Videos (17 min.) Lesson…" at bounding box center [339, 296] width 438 height 548
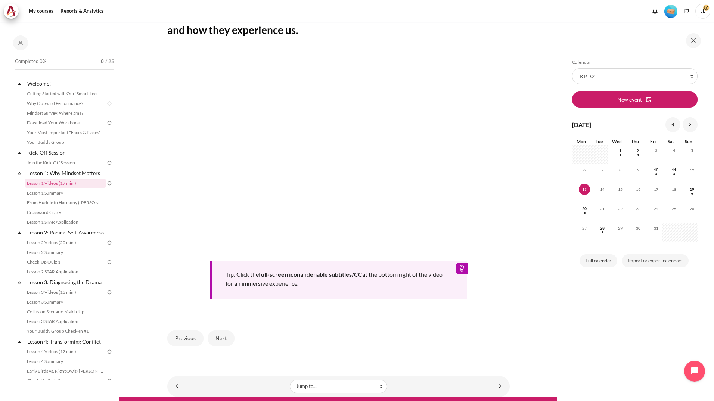
scroll to position [185, 0]
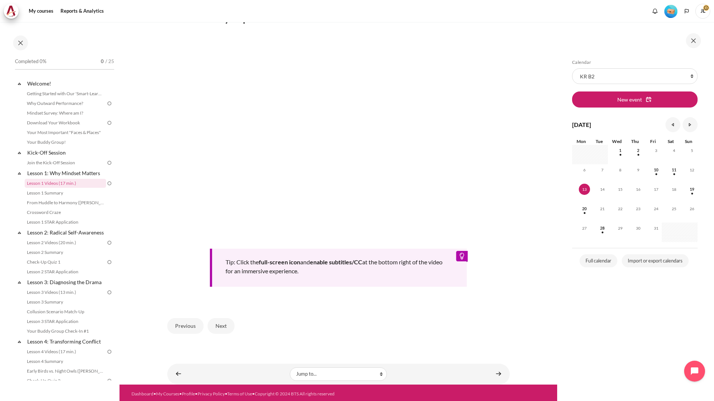
click at [457, 254] on div "Tip: Click the full-screen icon and enable subtitles/CC at the bottom right of …" at bounding box center [338, 268] width 257 height 38
click at [224, 325] on button "Next" at bounding box center [221, 326] width 27 height 16
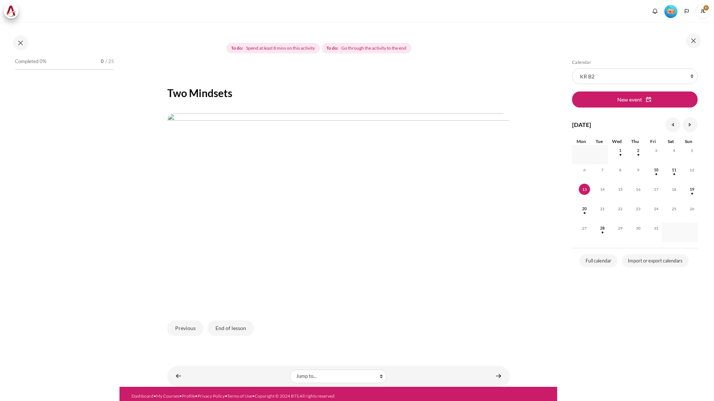
scroll to position [85, 0]
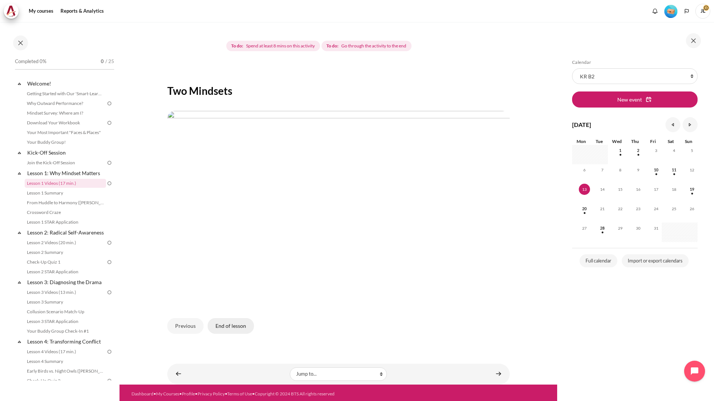
click at [241, 325] on button "End of lesson" at bounding box center [231, 326] width 46 height 16
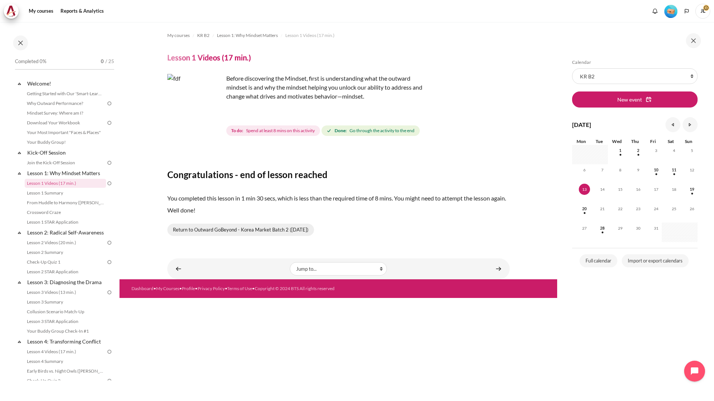
click at [253, 236] on link "Return to Outward GoBeyond - Korea Market Batch 2 (Sep 2025)" at bounding box center [240, 230] width 147 height 13
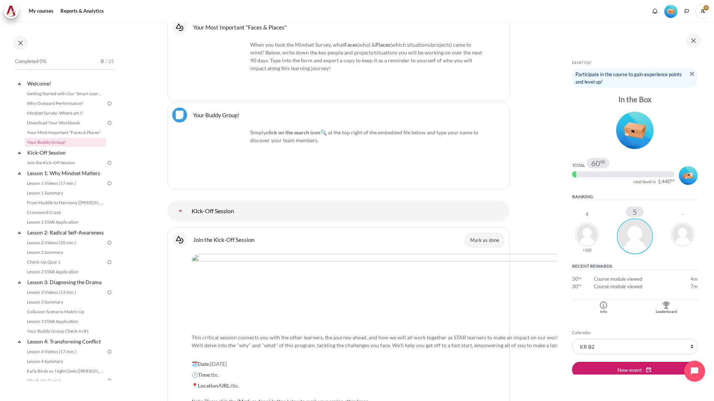
scroll to position [656, 0]
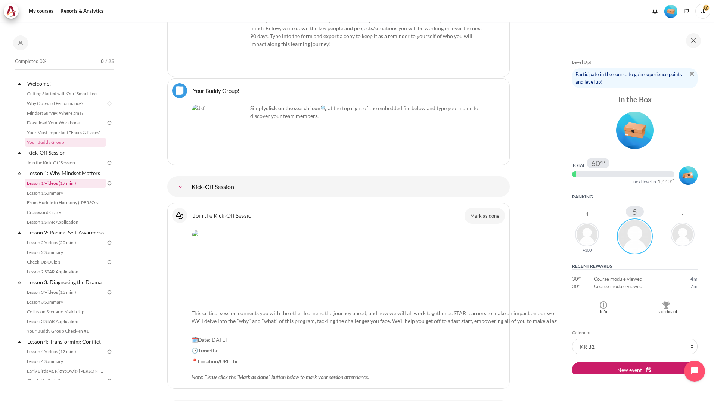
click at [71, 183] on link "Lesson 1 Videos (17 min.)" at bounding box center [65, 183] width 81 height 9
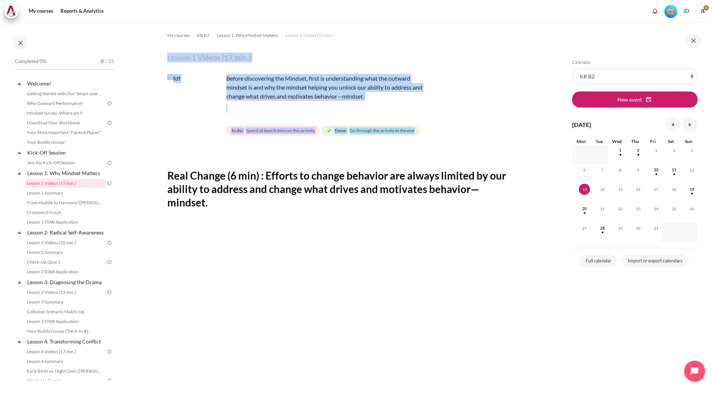
drag, startPoint x: 167, startPoint y: 56, endPoint x: 437, endPoint y: 136, distance: 282.2
click at [437, 136] on section "My courses KR B2 Lesson 1: Why Mindset Matters Lesson 1 Videos (17 min.) Lesson…" at bounding box center [339, 324] width 438 height 605
copy div "Lesson 1 Videos (17 min.) Before discovering the Mindset, first is understandin…"
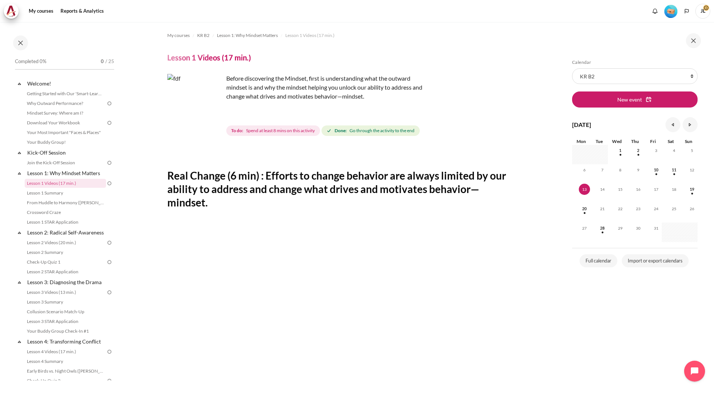
click at [534, 208] on section "My courses KR B2 Lesson 1: Why Mindset Matters Lesson 1 Videos (17 min.) Lesson…" at bounding box center [339, 324] width 438 height 605
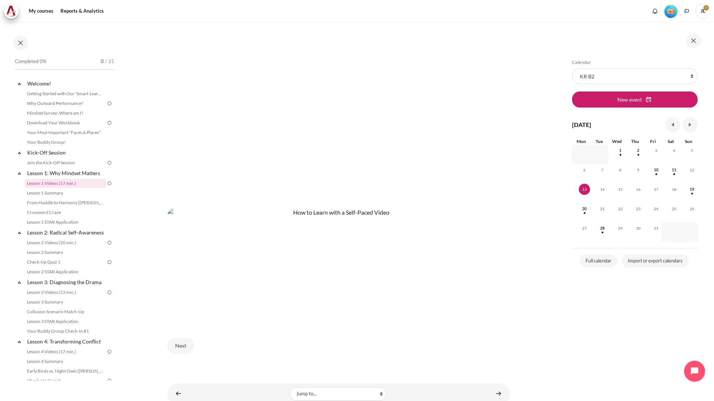
scroll to position [241, 0]
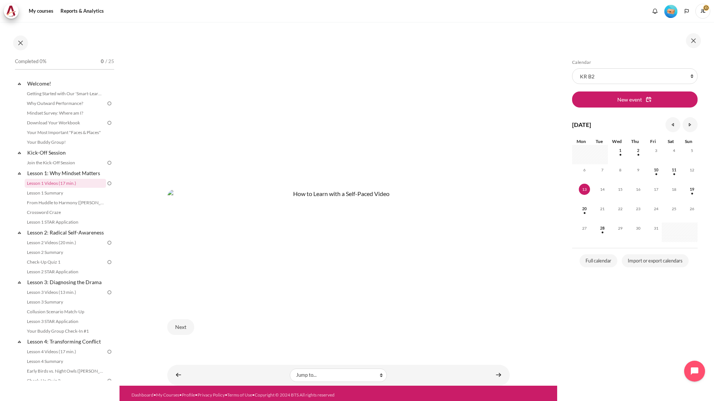
click at [257, 273] on img "Content" at bounding box center [338, 245] width 343 height 112
click at [243, 279] on img "Content" at bounding box center [338, 245] width 343 height 112
click at [210, 236] on img "Content" at bounding box center [338, 245] width 343 height 112
click at [207, 222] on img "Content" at bounding box center [338, 245] width 343 height 112
click at [239, 214] on img "Content" at bounding box center [338, 245] width 343 height 112
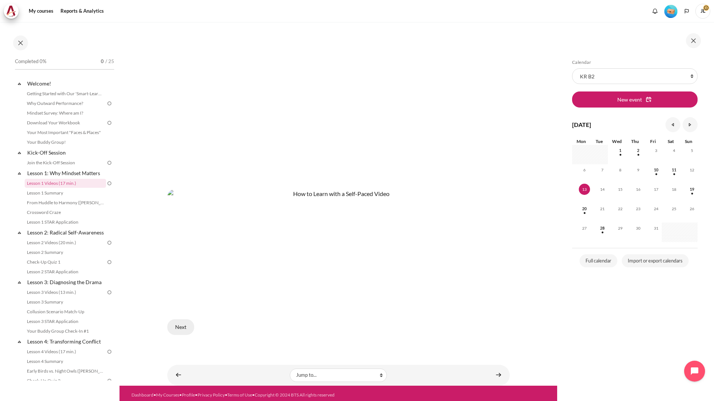
click at [186, 322] on button "Next" at bounding box center [180, 327] width 27 height 16
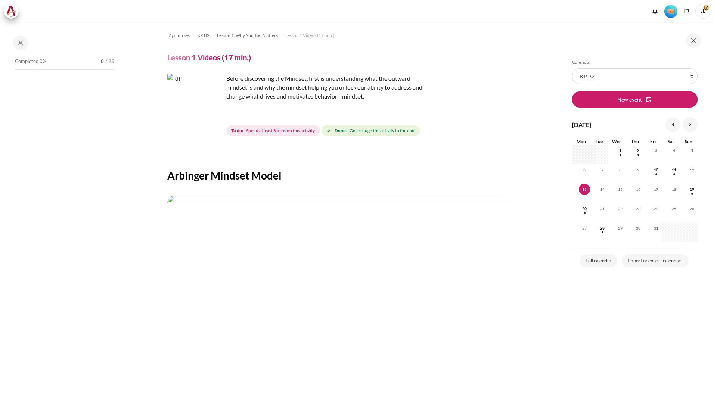
click at [200, 105] on img "Content" at bounding box center [195, 102] width 56 height 56
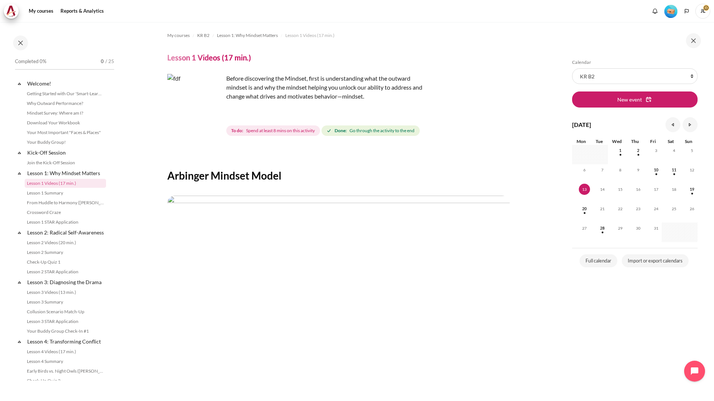
click at [200, 111] on img "Content" at bounding box center [195, 102] width 56 height 56
click at [214, 114] on img "Content" at bounding box center [195, 102] width 56 height 56
click at [218, 118] on img "Content" at bounding box center [195, 102] width 56 height 56
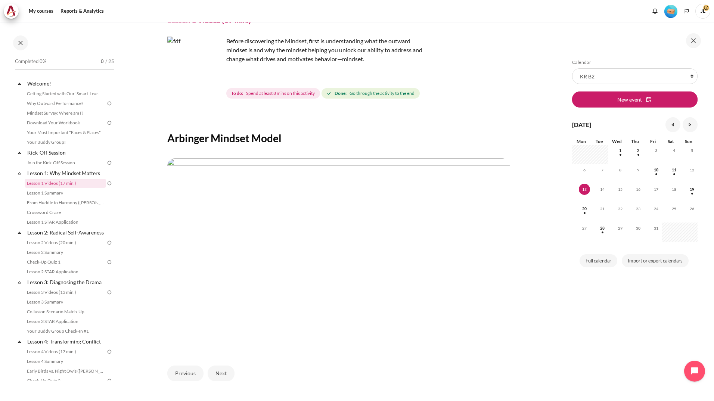
click at [251, 228] on img "Content" at bounding box center [338, 254] width 343 height 193
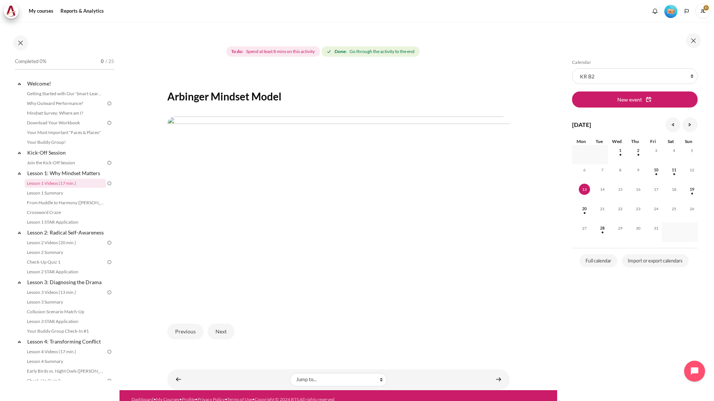
scroll to position [85, 0]
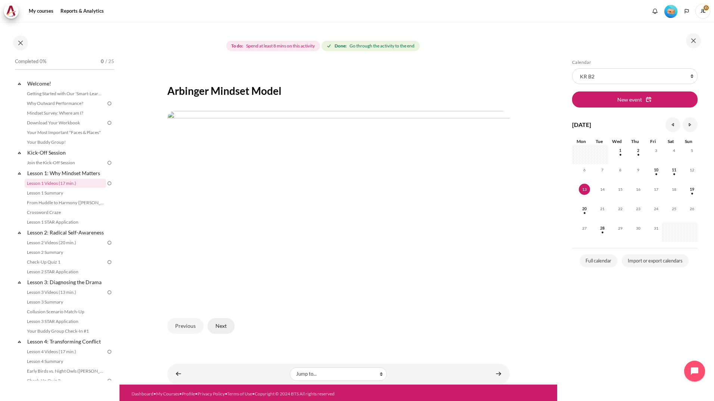
click at [226, 324] on button "Next" at bounding box center [221, 326] width 27 height 16
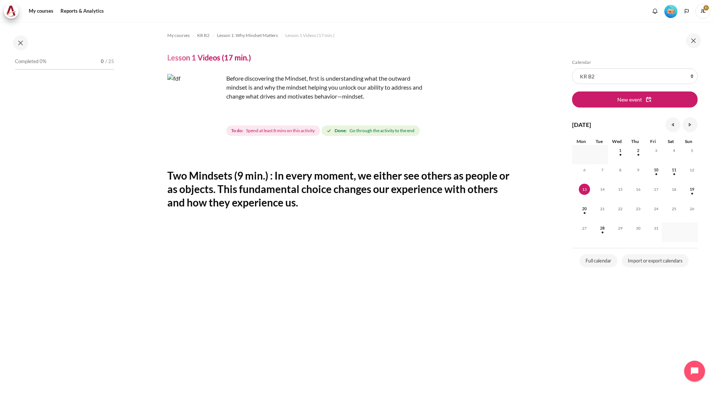
drag, startPoint x: 277, startPoint y: 171, endPoint x: 351, endPoint y: 204, distance: 81.3
click at [351, 204] on h2 "Two Mindsets (9 min.) : In every moment, we either see others as people or as o…" at bounding box center [338, 189] width 343 height 41
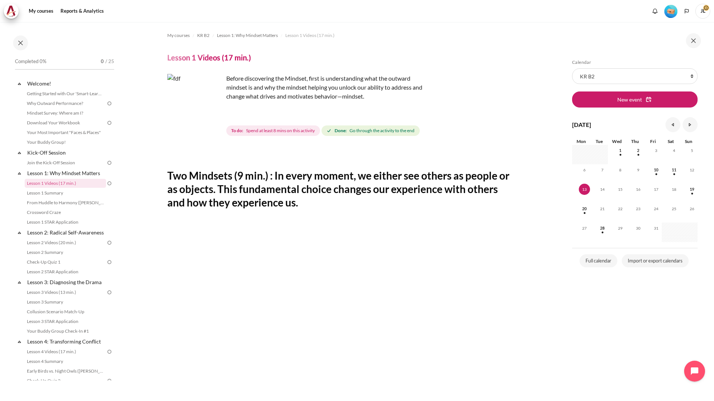
copy h2 "In every moment, we either see others as people or as objects. This fundamental…"
click at [63, 192] on link "Lesson 1 Summary" at bounding box center [65, 193] width 81 height 9
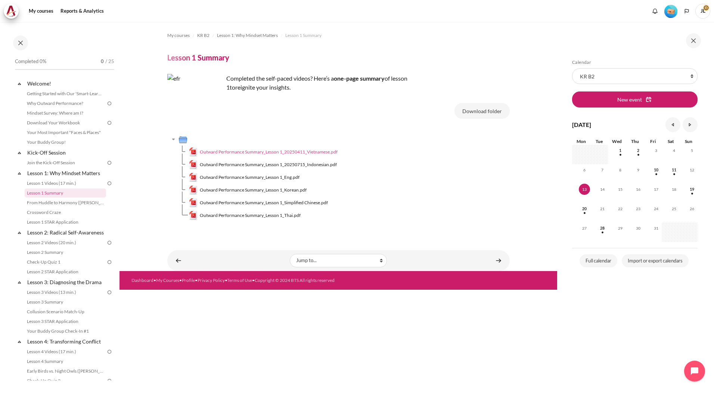
click at [223, 151] on span "Outward Performance Summary_Lesson 1_20250411_Vietnamese.pdf" at bounding box center [269, 152] width 138 height 7
click at [300, 192] on span "Outward Performance Summary_Lesson 1_Korean.pdf" at bounding box center [253, 190] width 107 height 7
click at [92, 205] on link "From Huddle to Harmony ([PERSON_NAME]'s Story)" at bounding box center [65, 202] width 81 height 9
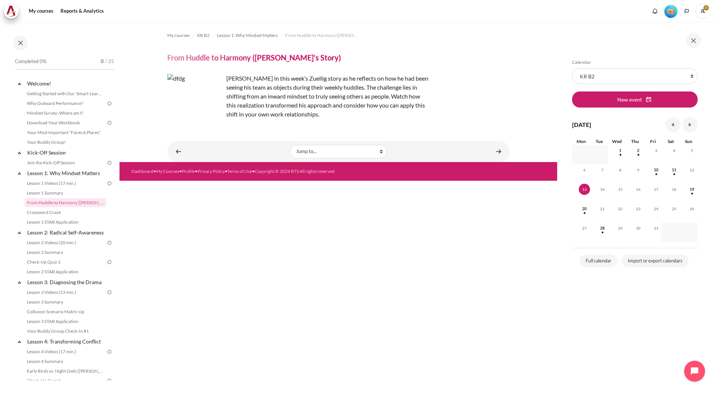
click at [199, 95] on img "Content" at bounding box center [195, 102] width 56 height 56
click at [391, 96] on p "[PERSON_NAME] in this week’s Zuellig story as he reflects on how he had been se…" at bounding box center [297, 96] width 261 height 45
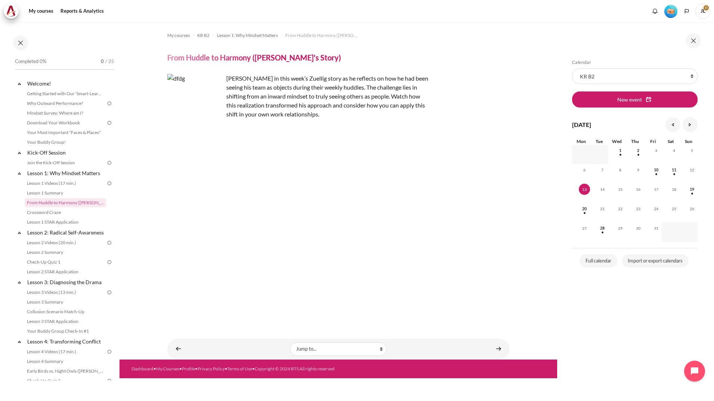
click at [347, 108] on p "[PERSON_NAME] in this week’s Zuellig story as he reflects on how he had been se…" at bounding box center [297, 96] width 261 height 45
click at [198, 116] on img "Content" at bounding box center [195, 102] width 56 height 56
